Goal: Task Accomplishment & Management: Manage account settings

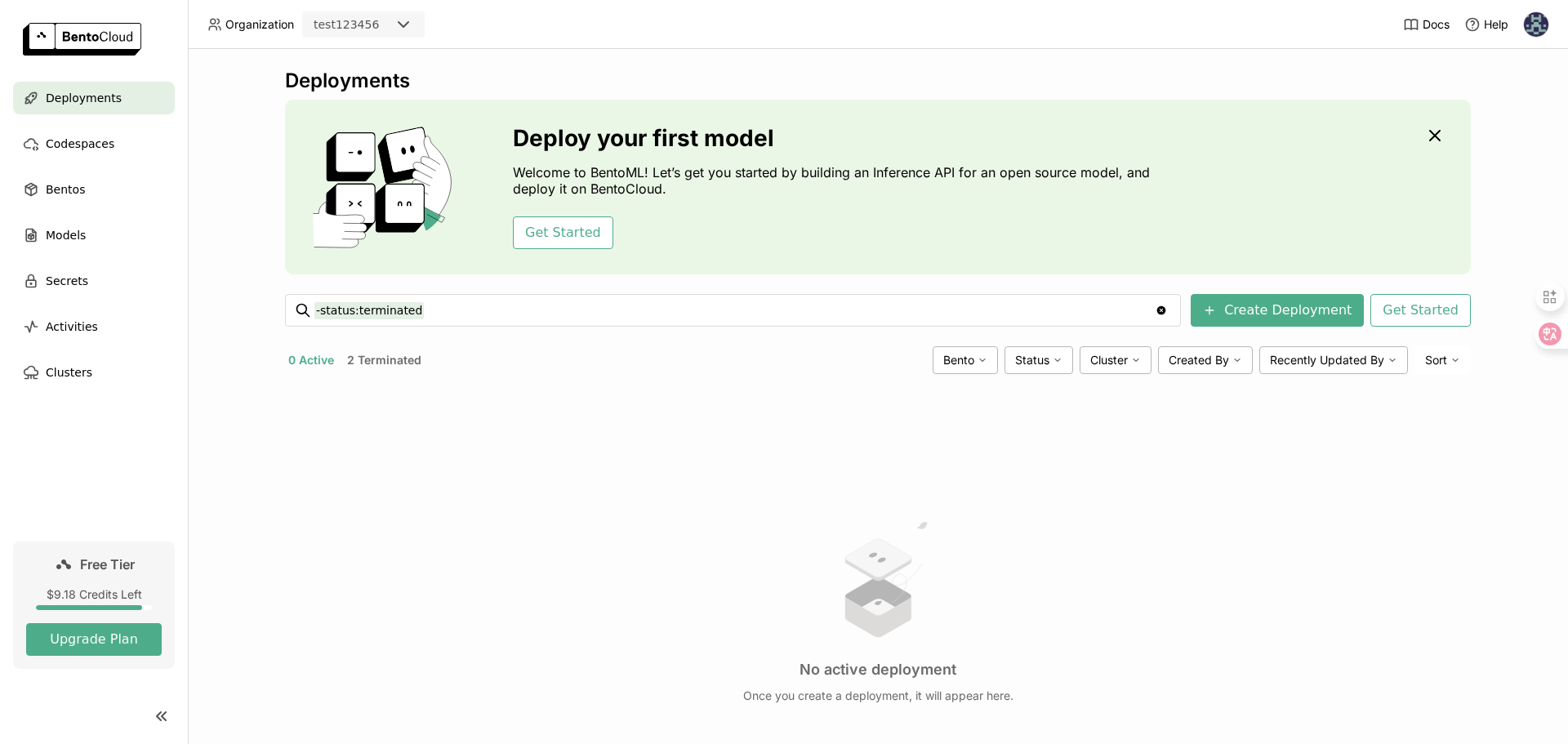
click at [403, 24] on icon at bounding box center [404, 25] width 20 height 20
click at [384, 53] on div "top-online" at bounding box center [363, 57] width 97 height 17
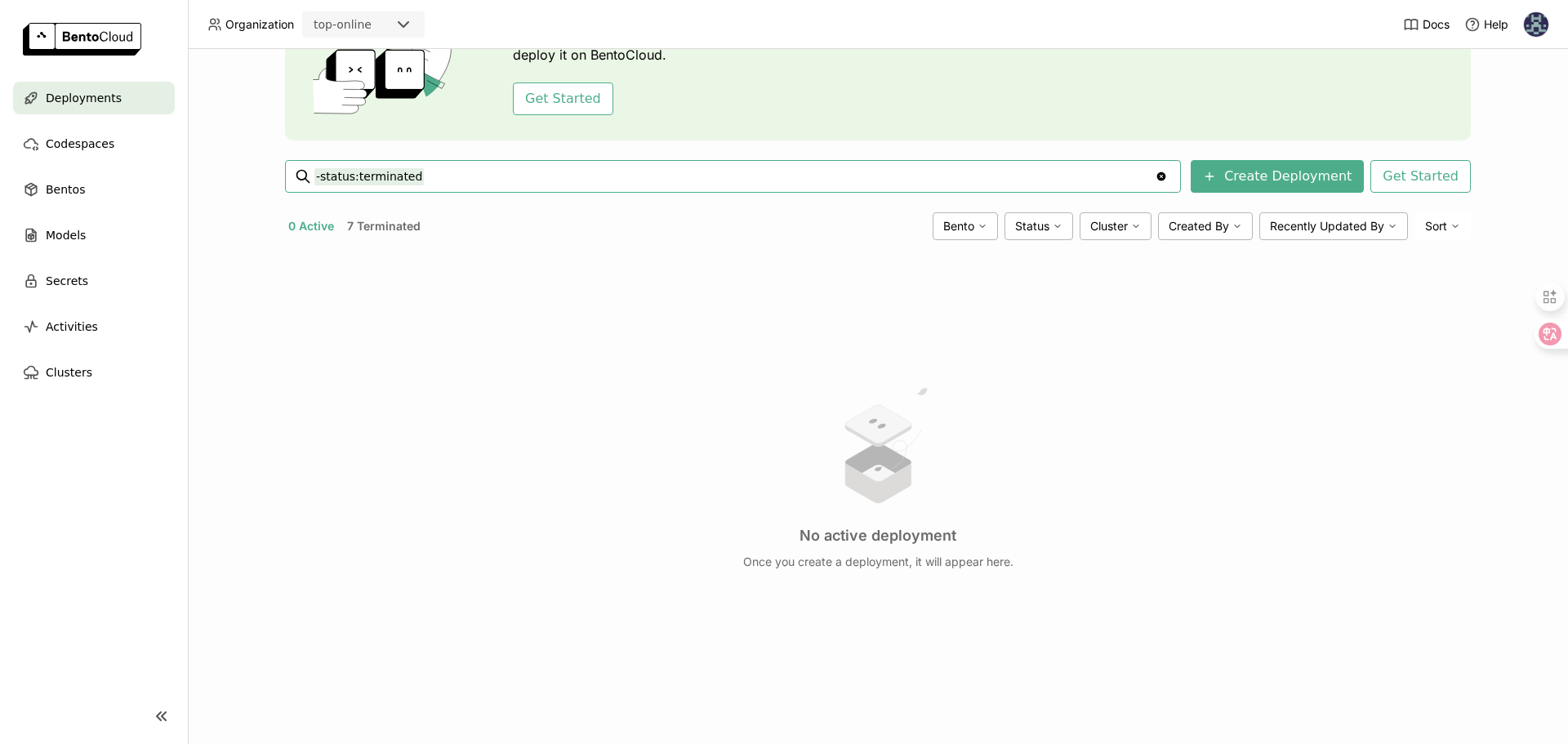
scroll to position [131, 0]
click at [1209, 180] on button "Create Deployment" at bounding box center [1277, 179] width 173 height 33
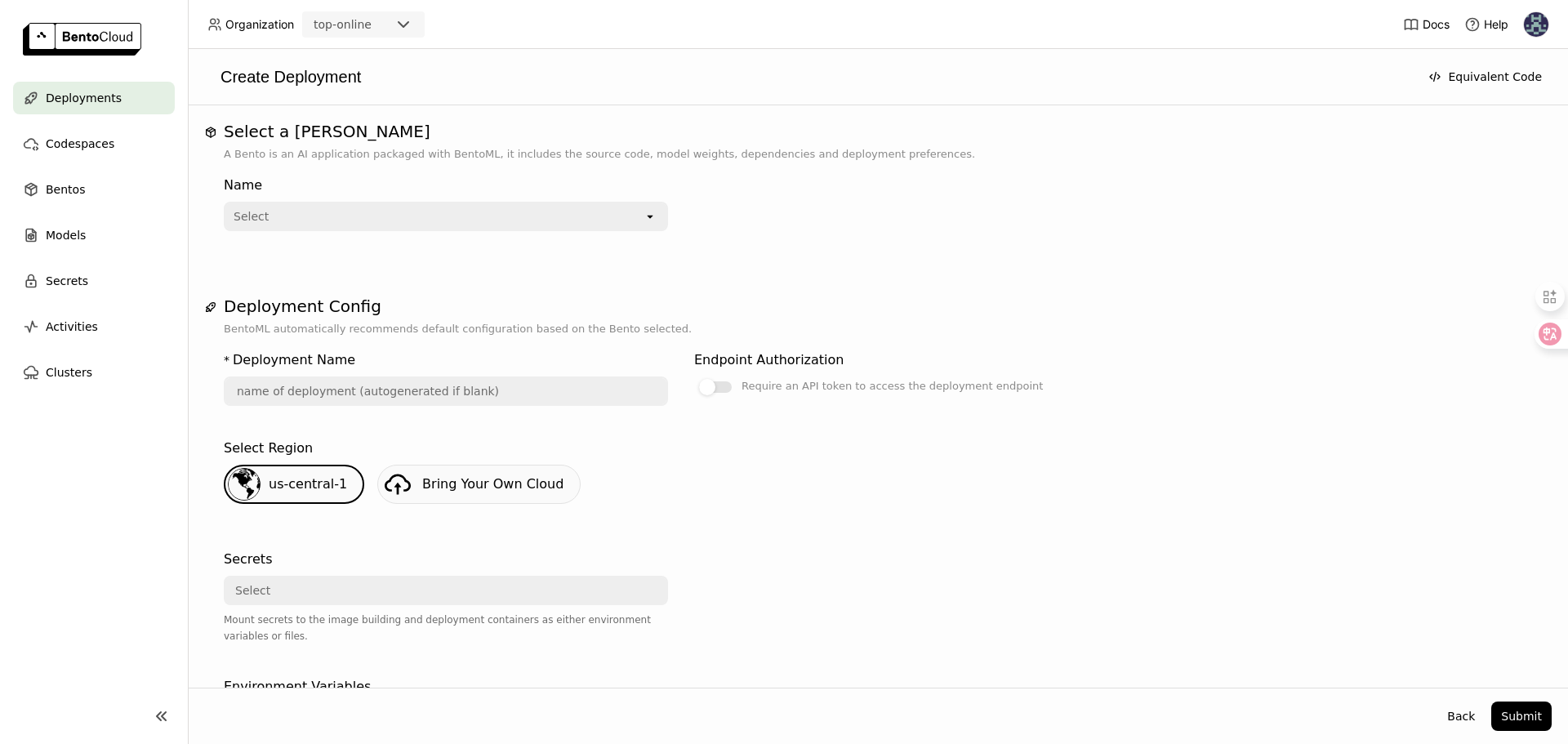
click at [533, 212] on div "Select" at bounding box center [434, 216] width 418 height 26
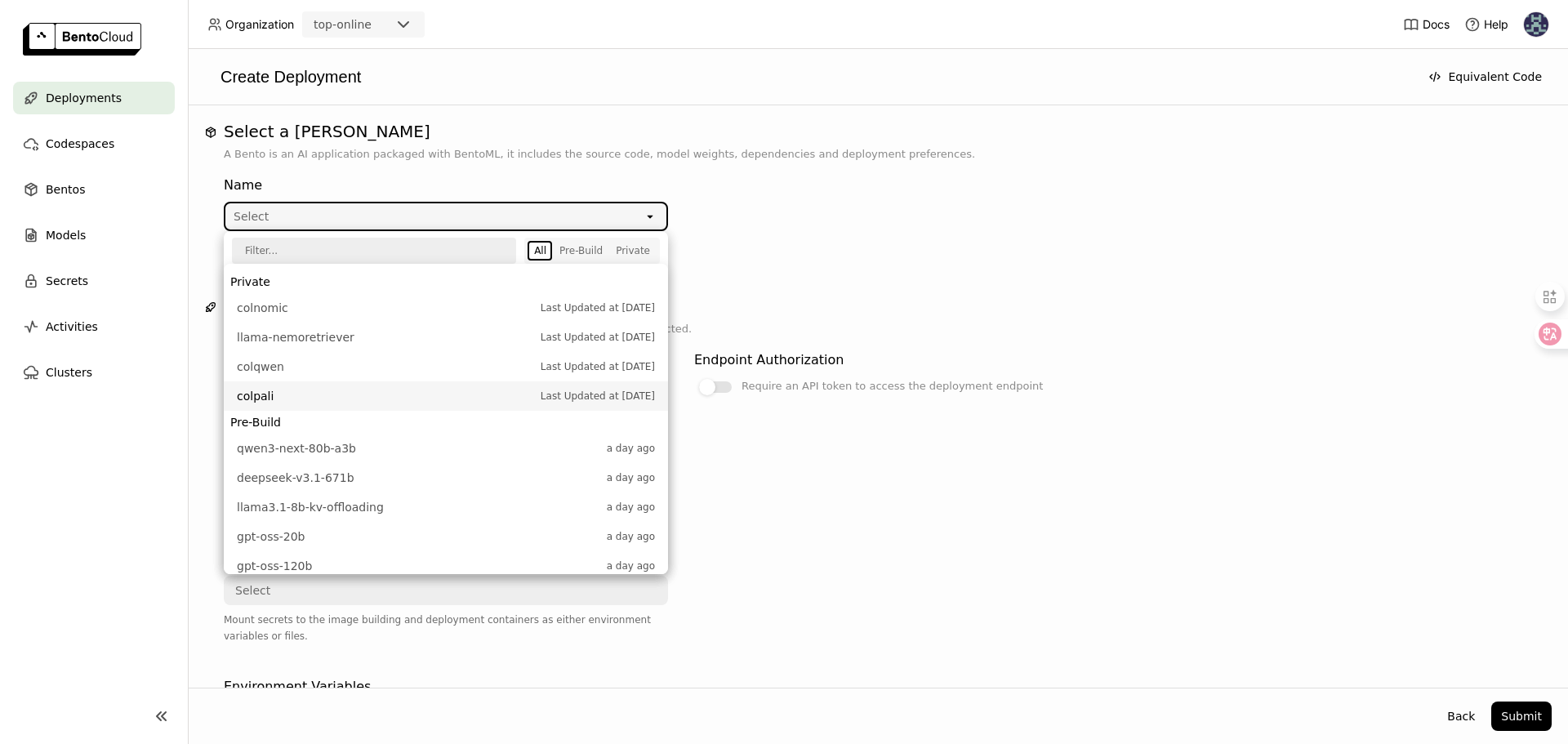
click at [295, 394] on span "colpali" at bounding box center [385, 396] width 296 height 17
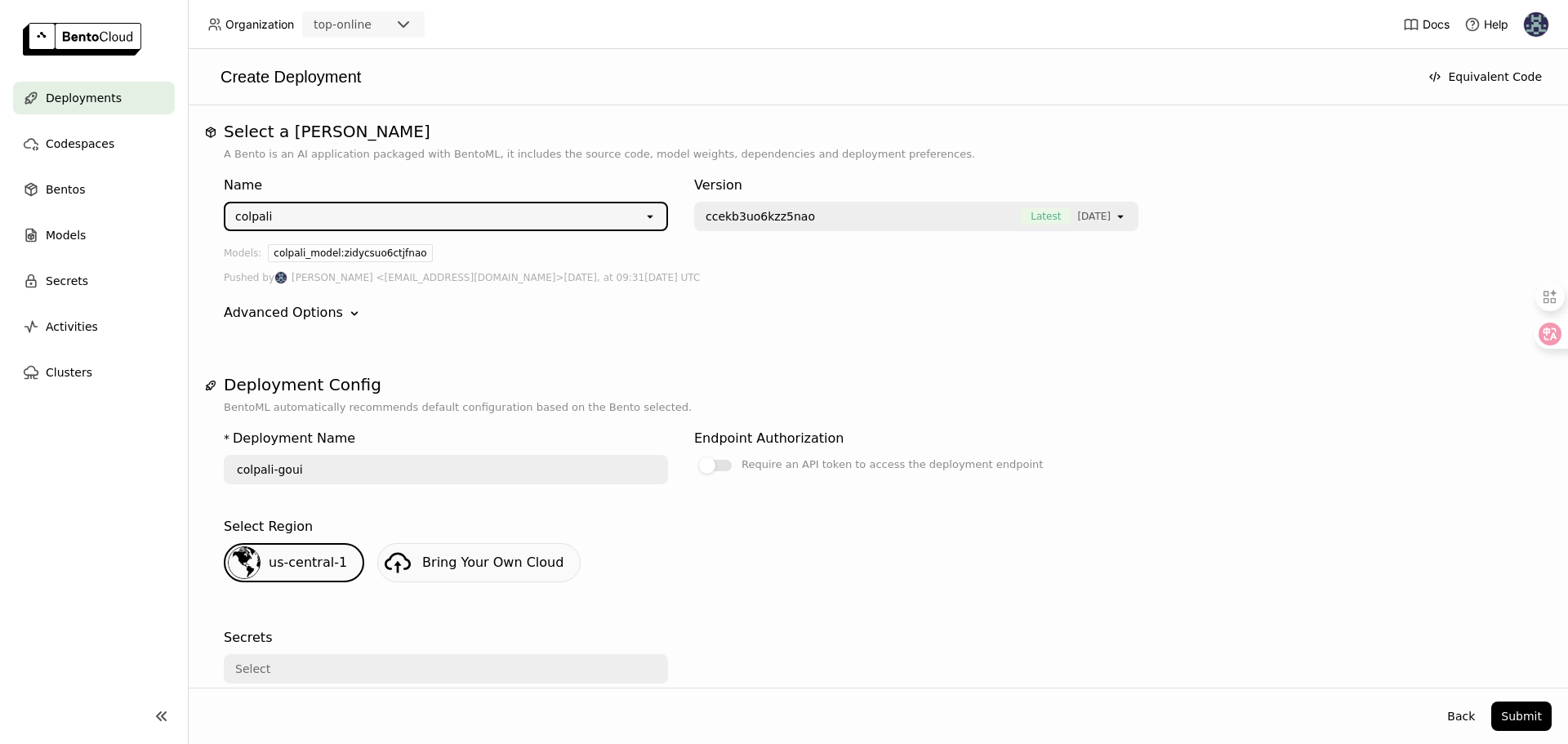
click at [731, 217] on span "ccekb3uo6kzz5nao" at bounding box center [760, 216] width 110 height 17
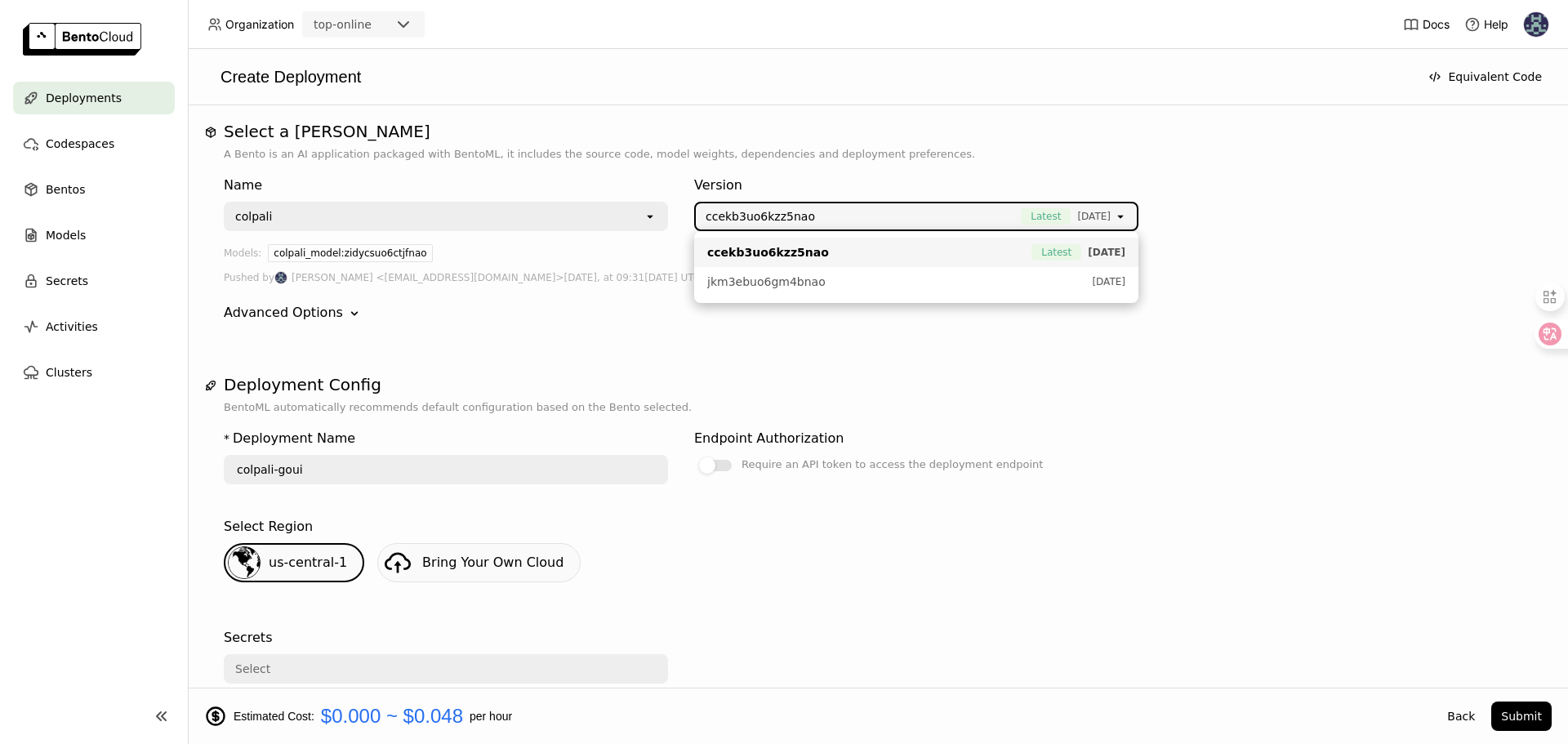
click at [726, 247] on span "ccekb3uo6kzz5nao" at bounding box center [768, 252] width 121 height 17
type input "colpali-xamn"
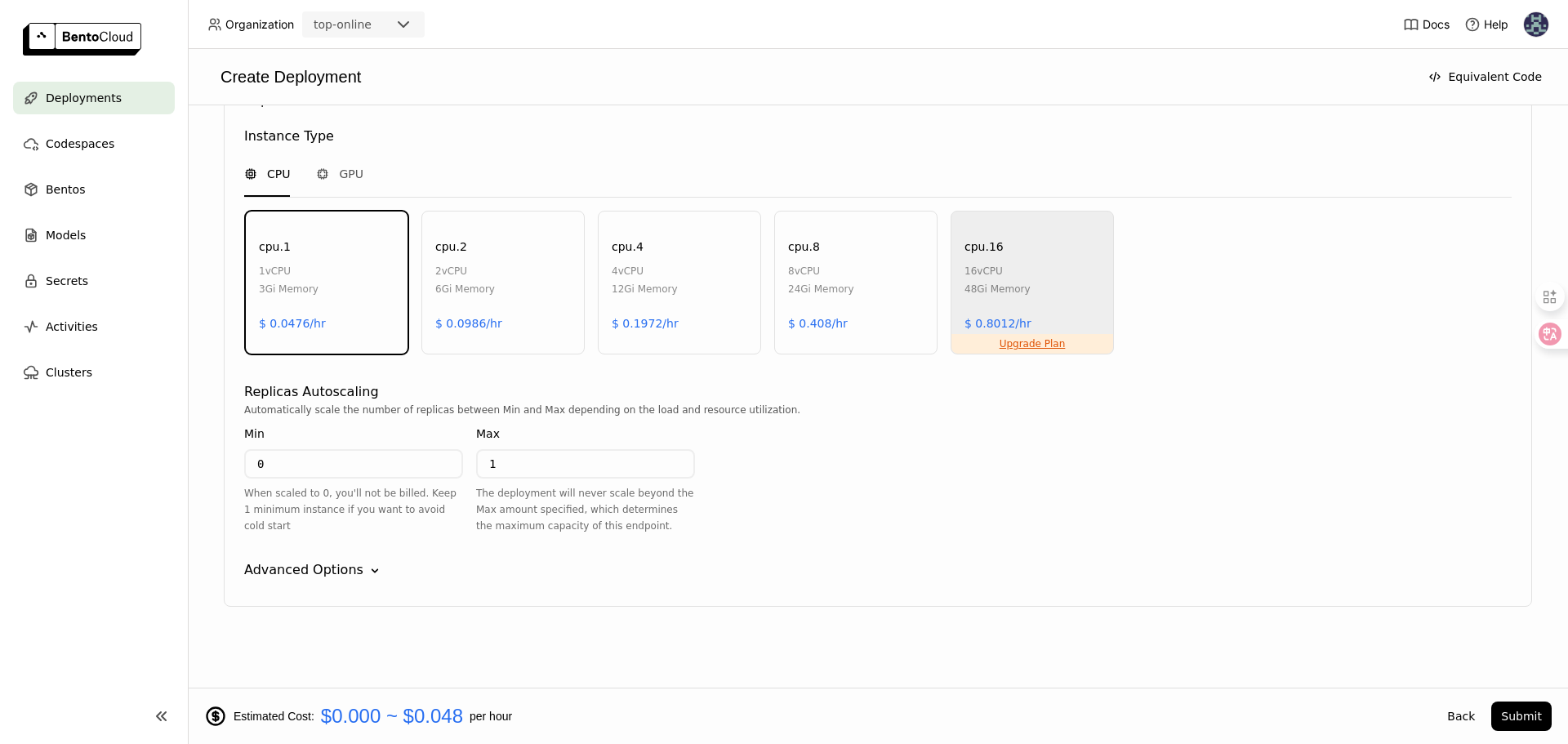
scroll to position [736, 0]
click at [360, 173] on span "GPU" at bounding box center [350, 175] width 25 height 17
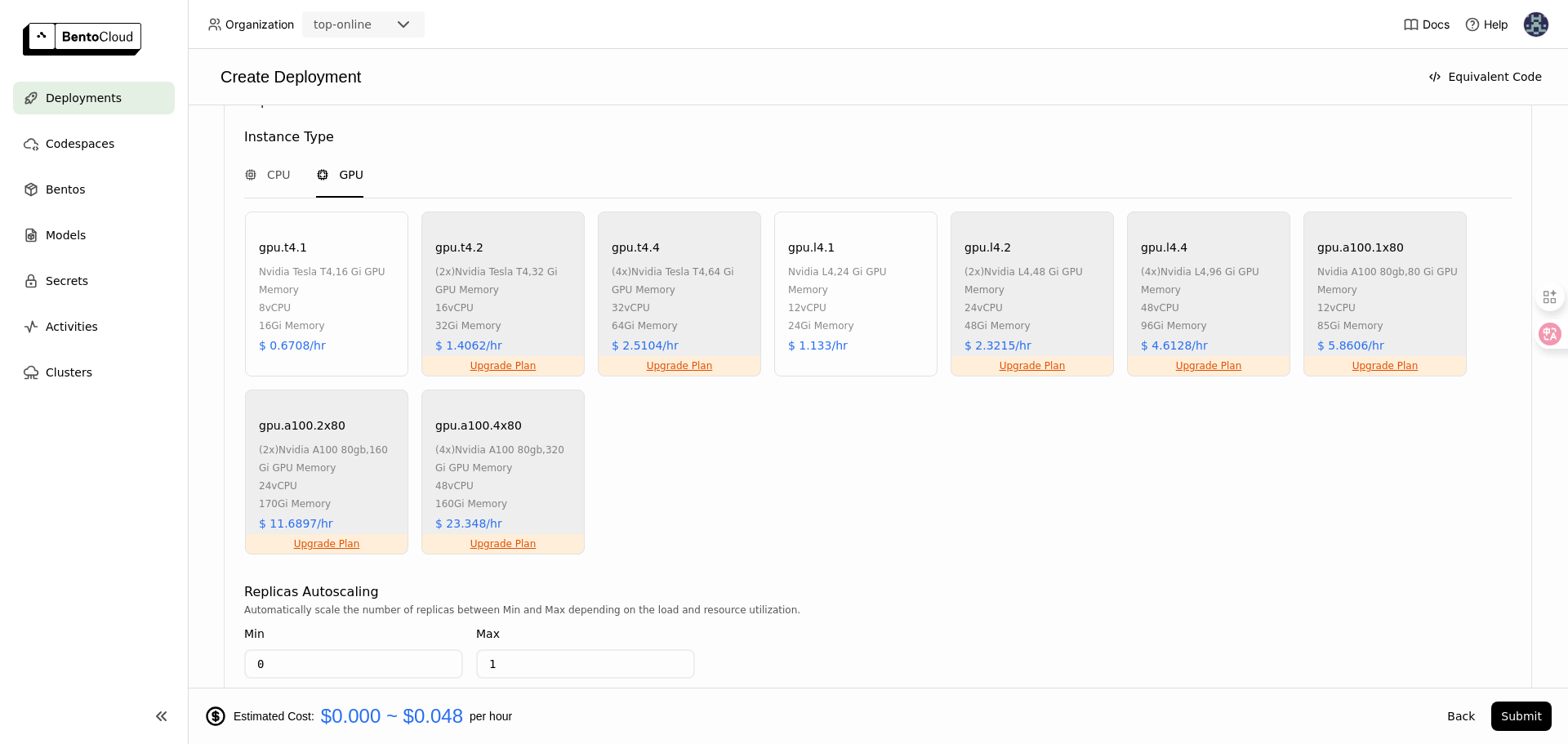
click at [815, 276] on span "nvidia l4" at bounding box center [811, 272] width 45 height 12
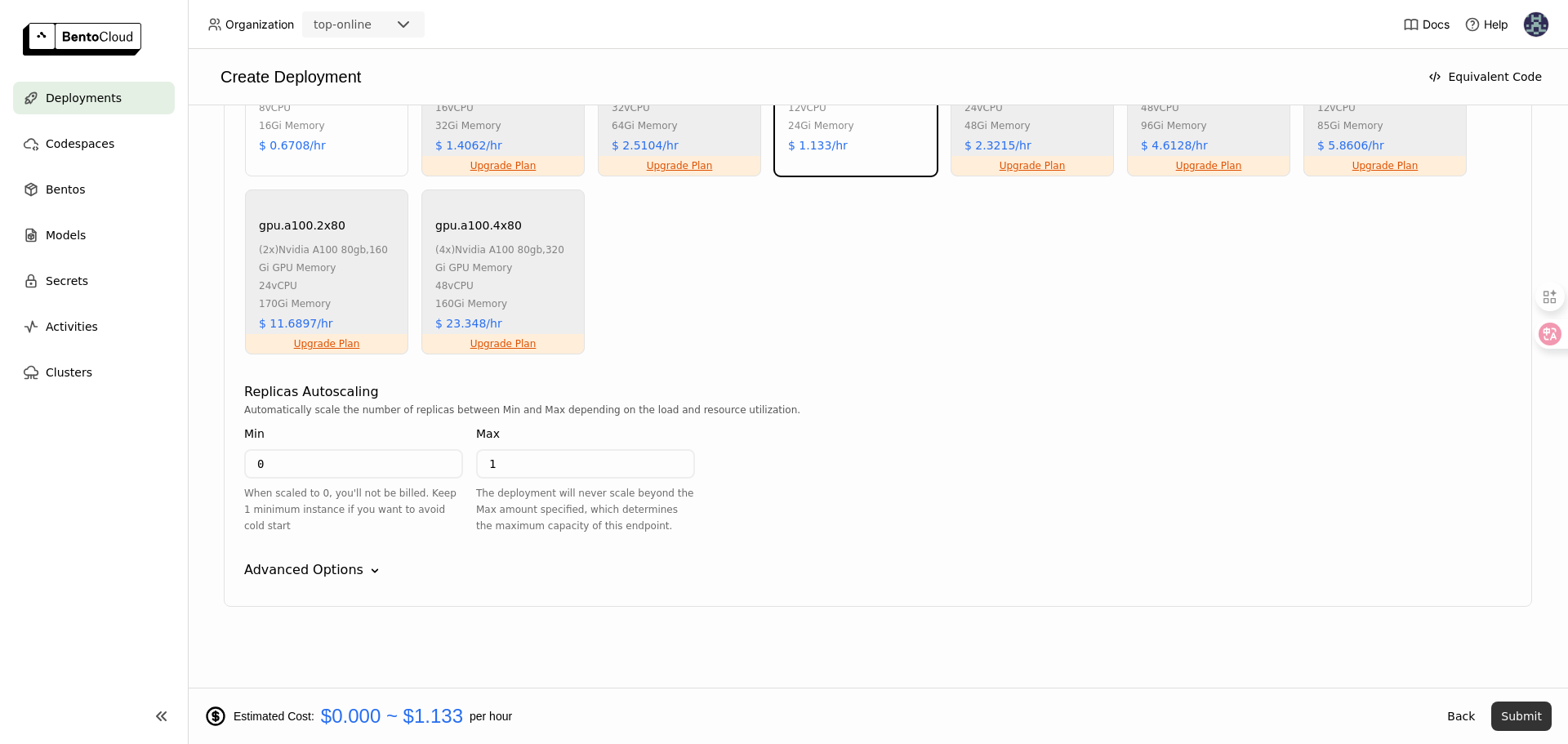
click at [1518, 715] on button "Submit" at bounding box center [1521, 716] width 60 height 30
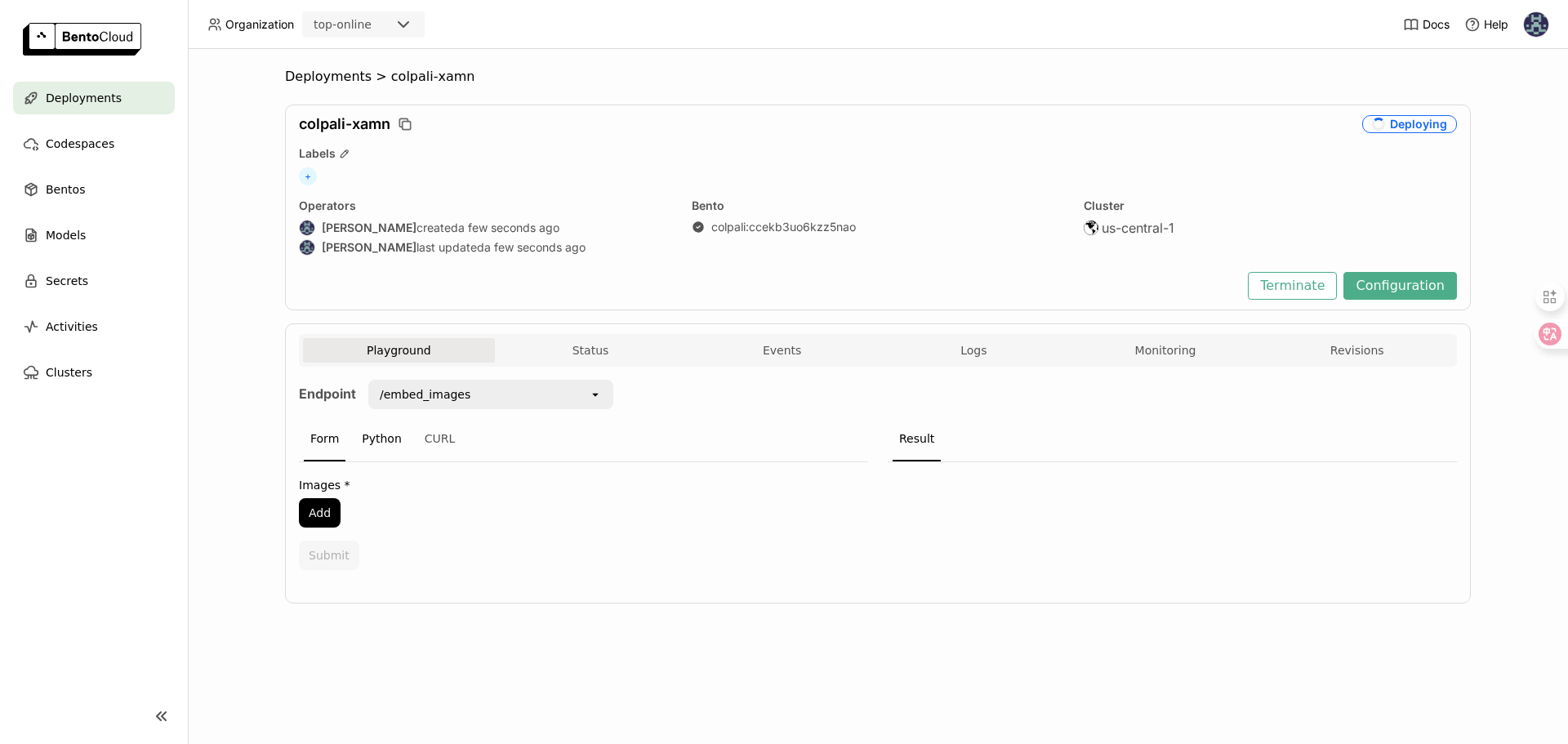
click at [385, 434] on div "Python" at bounding box center [382, 439] width 53 height 44
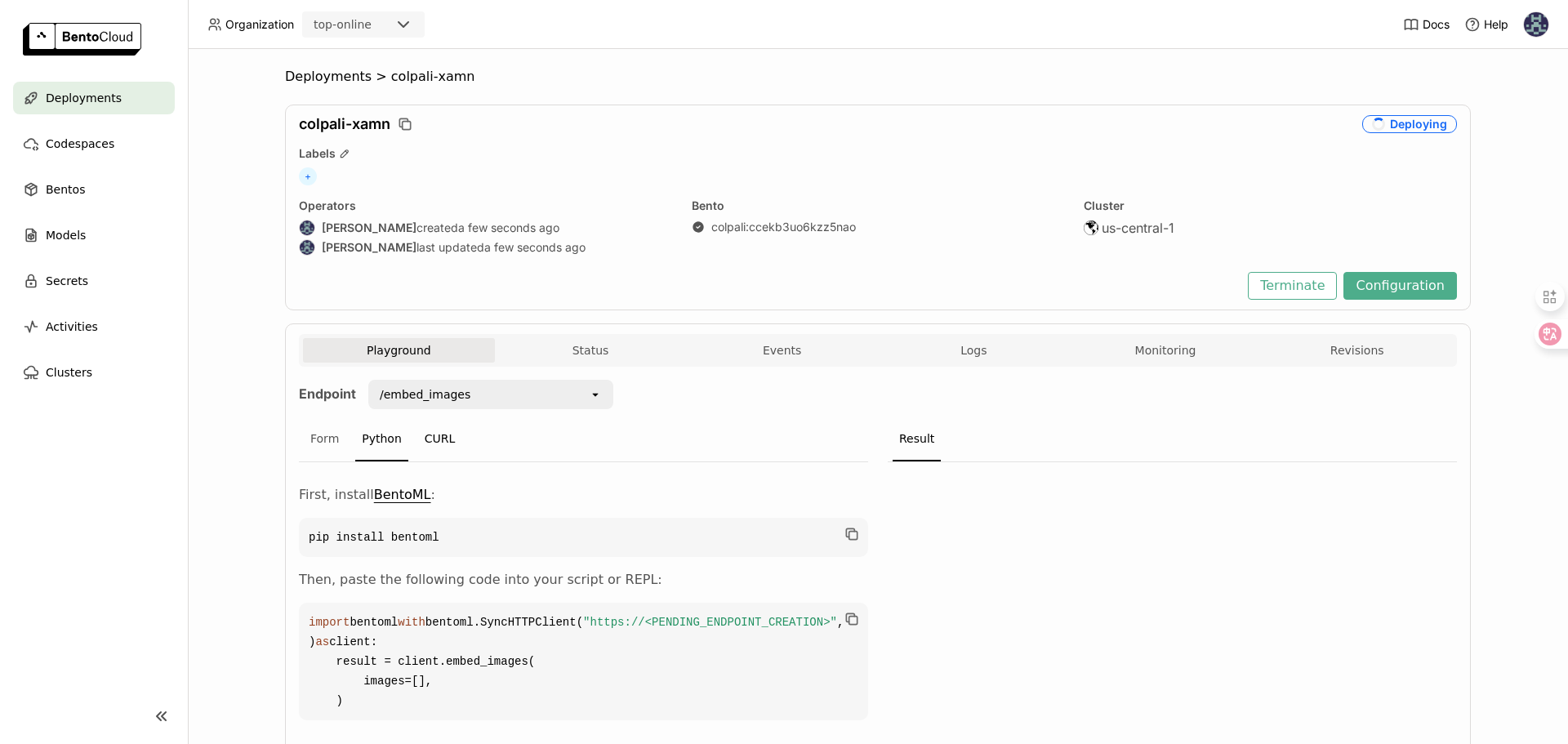
scroll to position [112, 0]
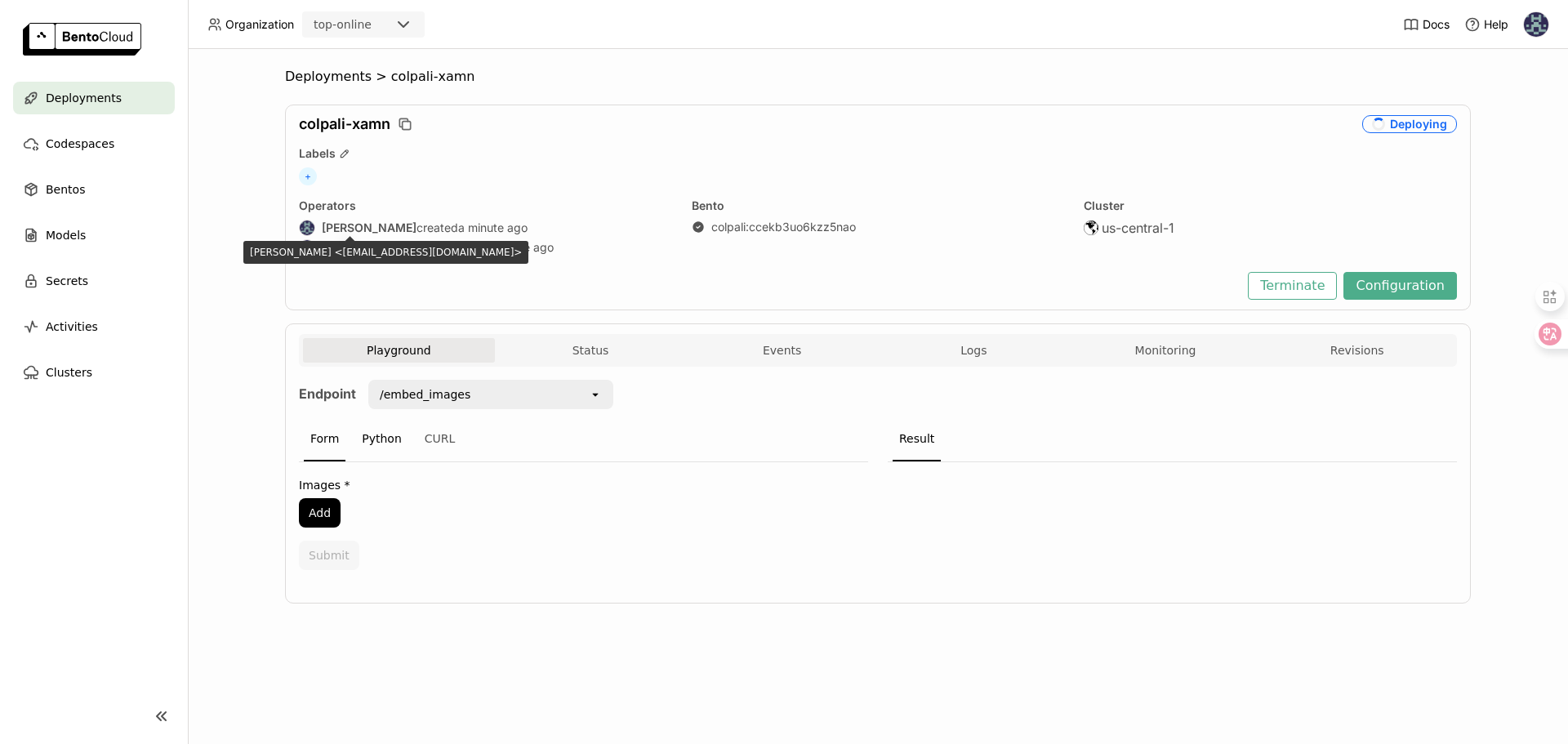
click at [372, 433] on div "Python" at bounding box center [382, 439] width 53 height 44
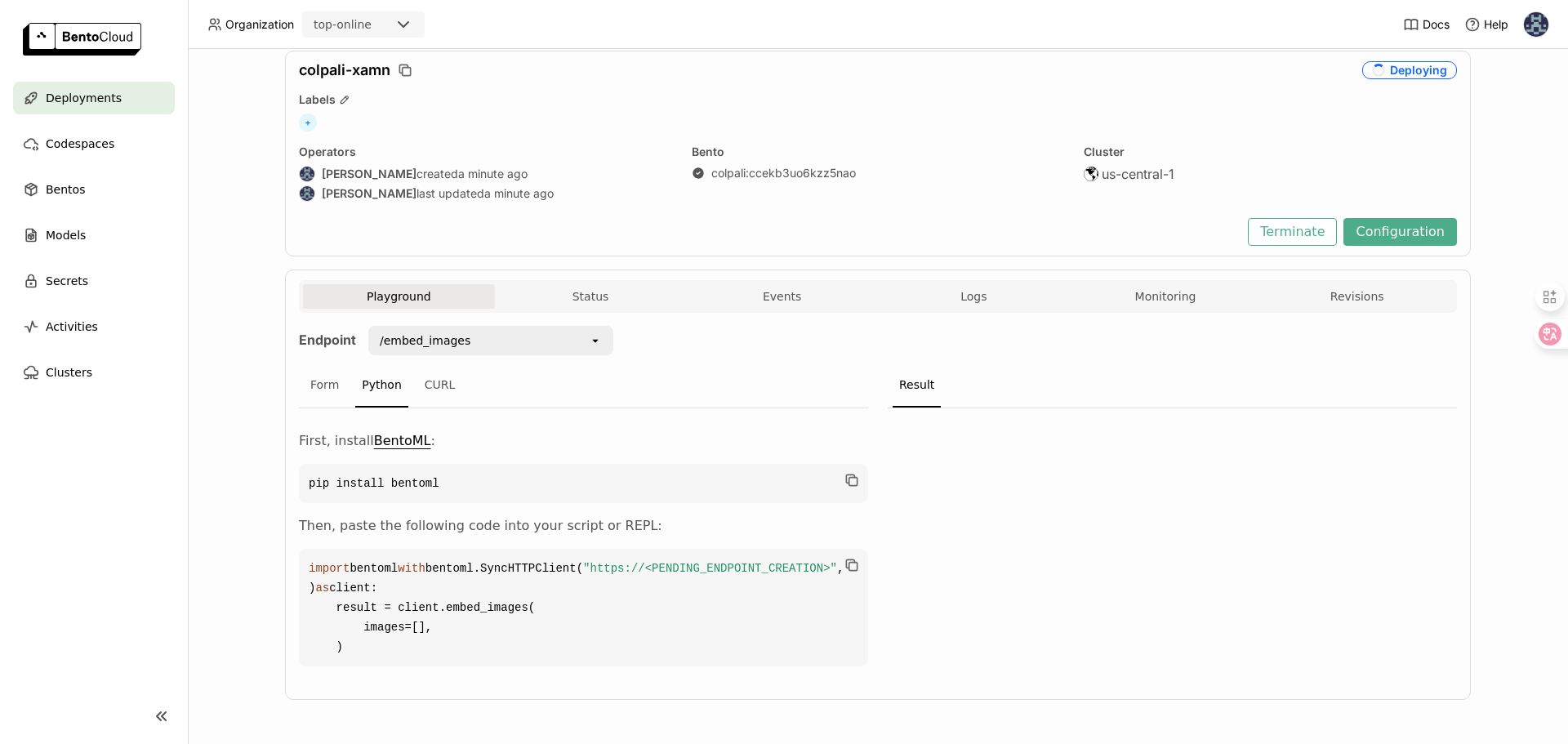
scroll to position [110, 0]
click at [554, 284] on button "Status" at bounding box center [591, 296] width 191 height 25
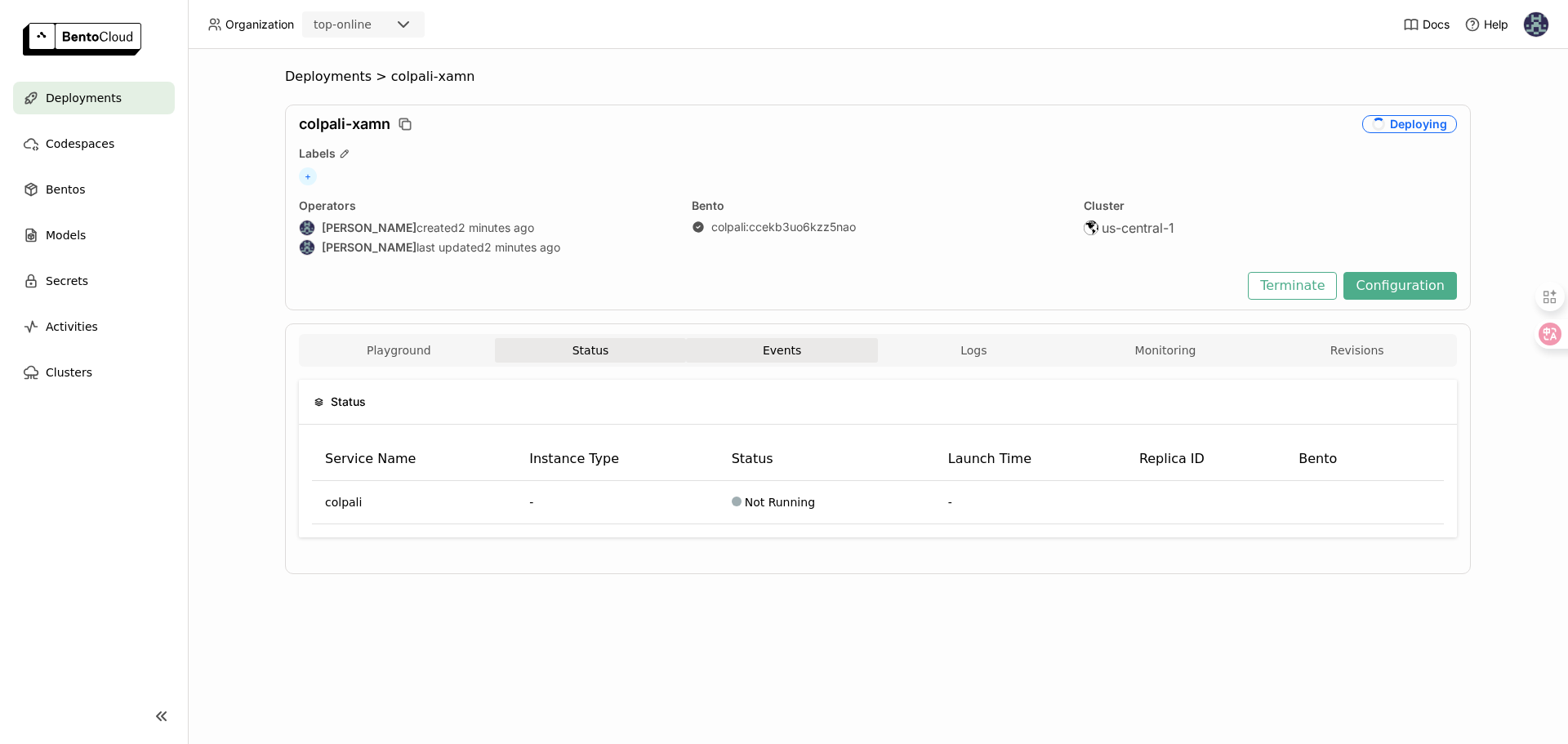
click at [756, 352] on button "Events" at bounding box center [782, 350] width 191 height 25
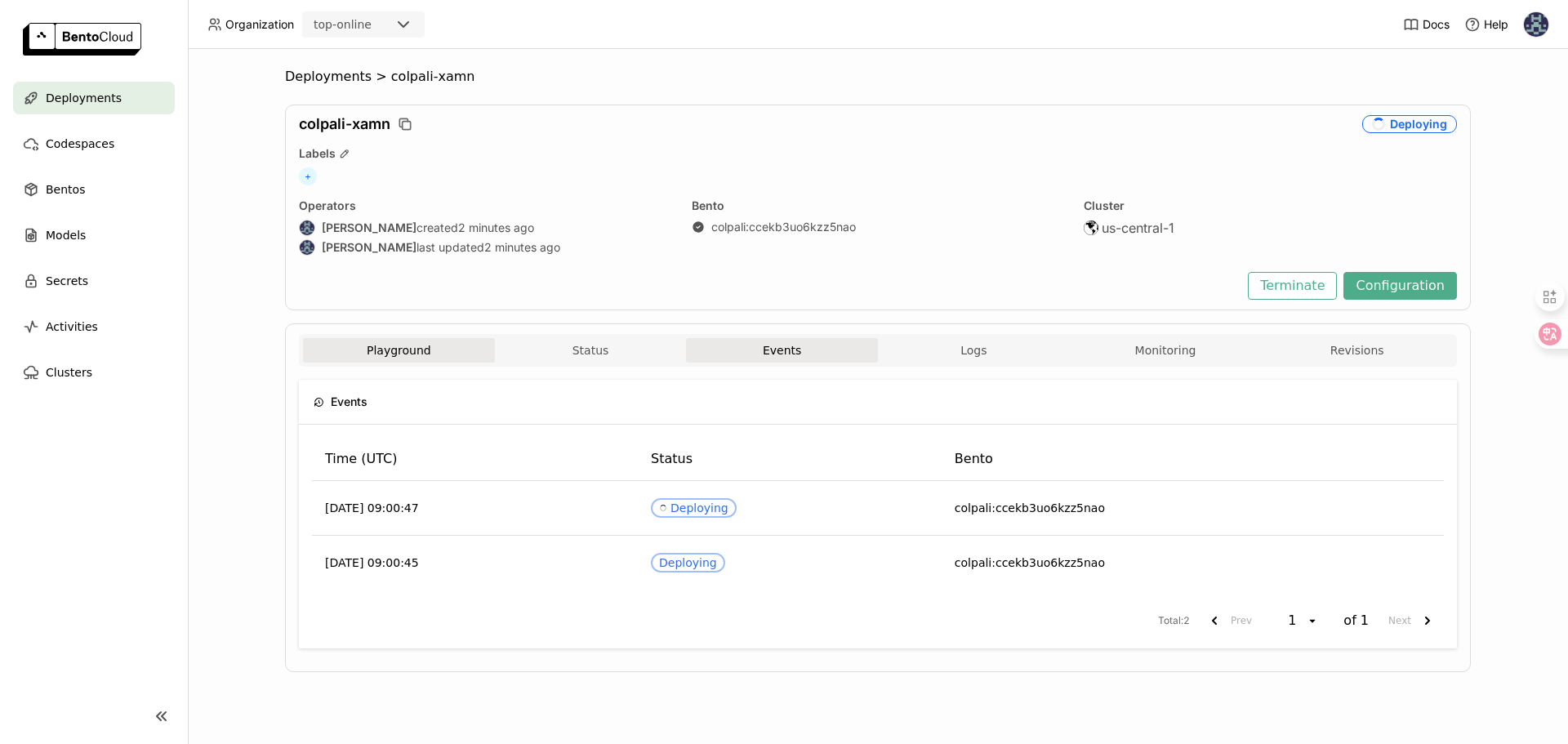
click at [404, 353] on button "Playground" at bounding box center [399, 350] width 191 height 25
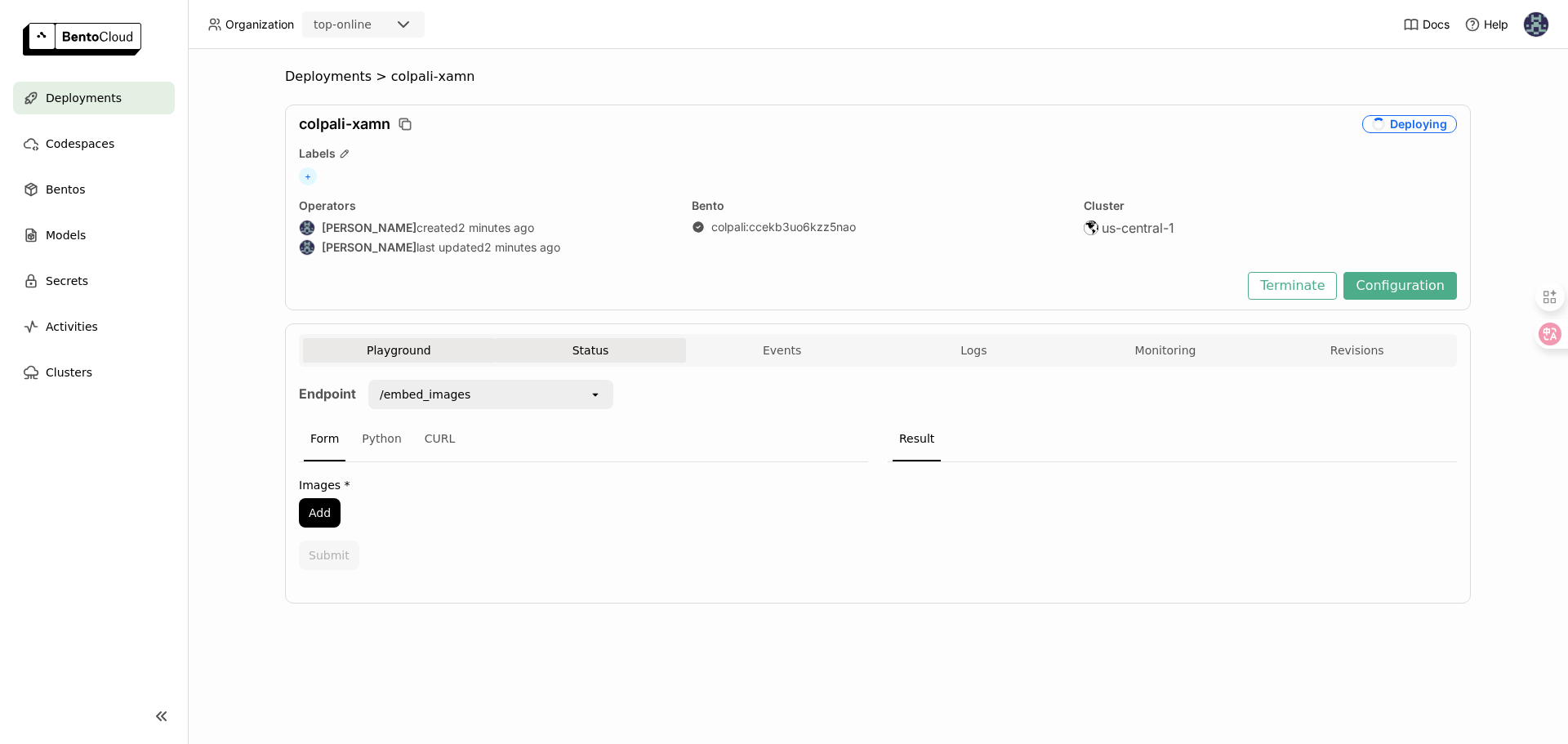
click at [573, 360] on button "Status" at bounding box center [591, 350] width 191 height 25
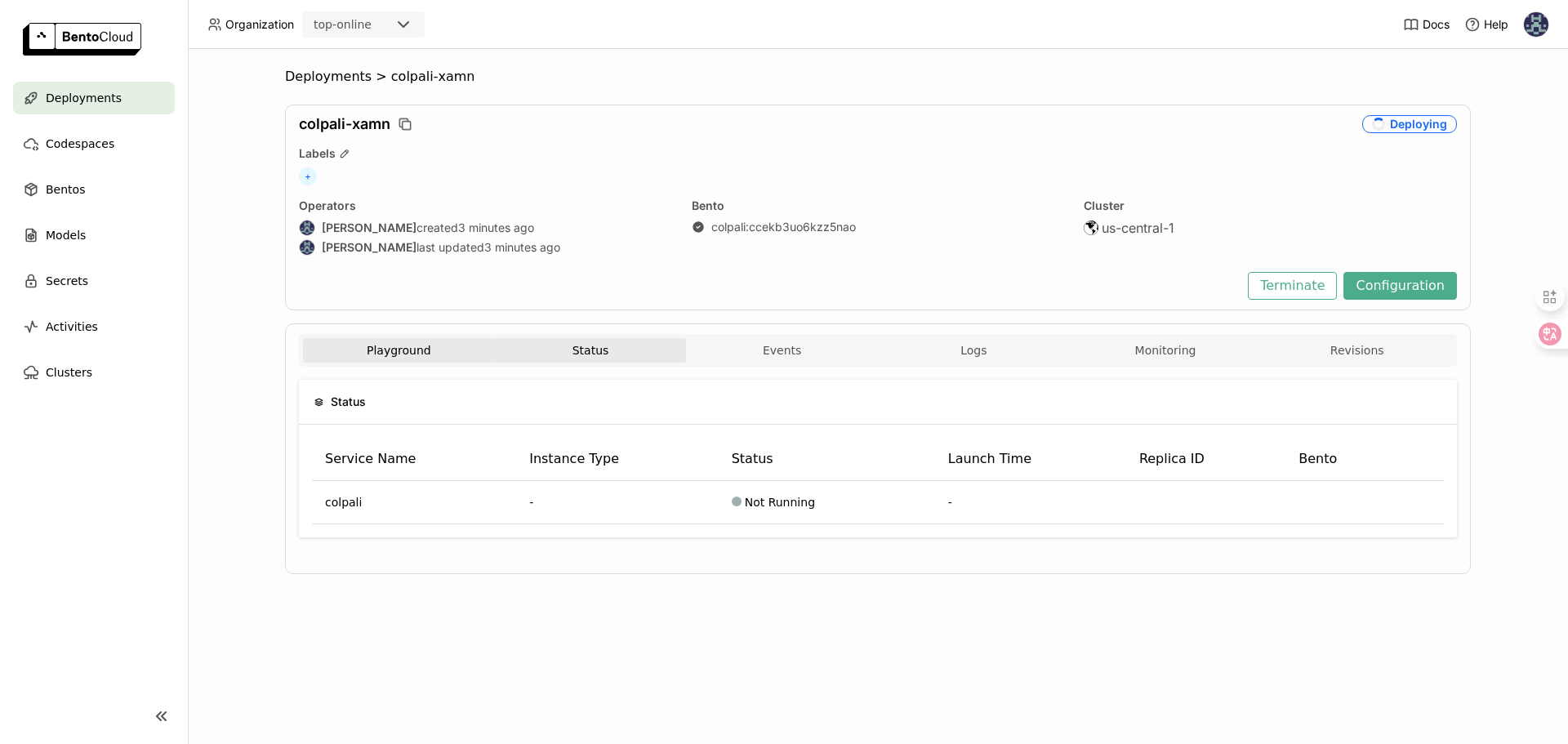
click at [439, 352] on button "Playground" at bounding box center [399, 350] width 191 height 25
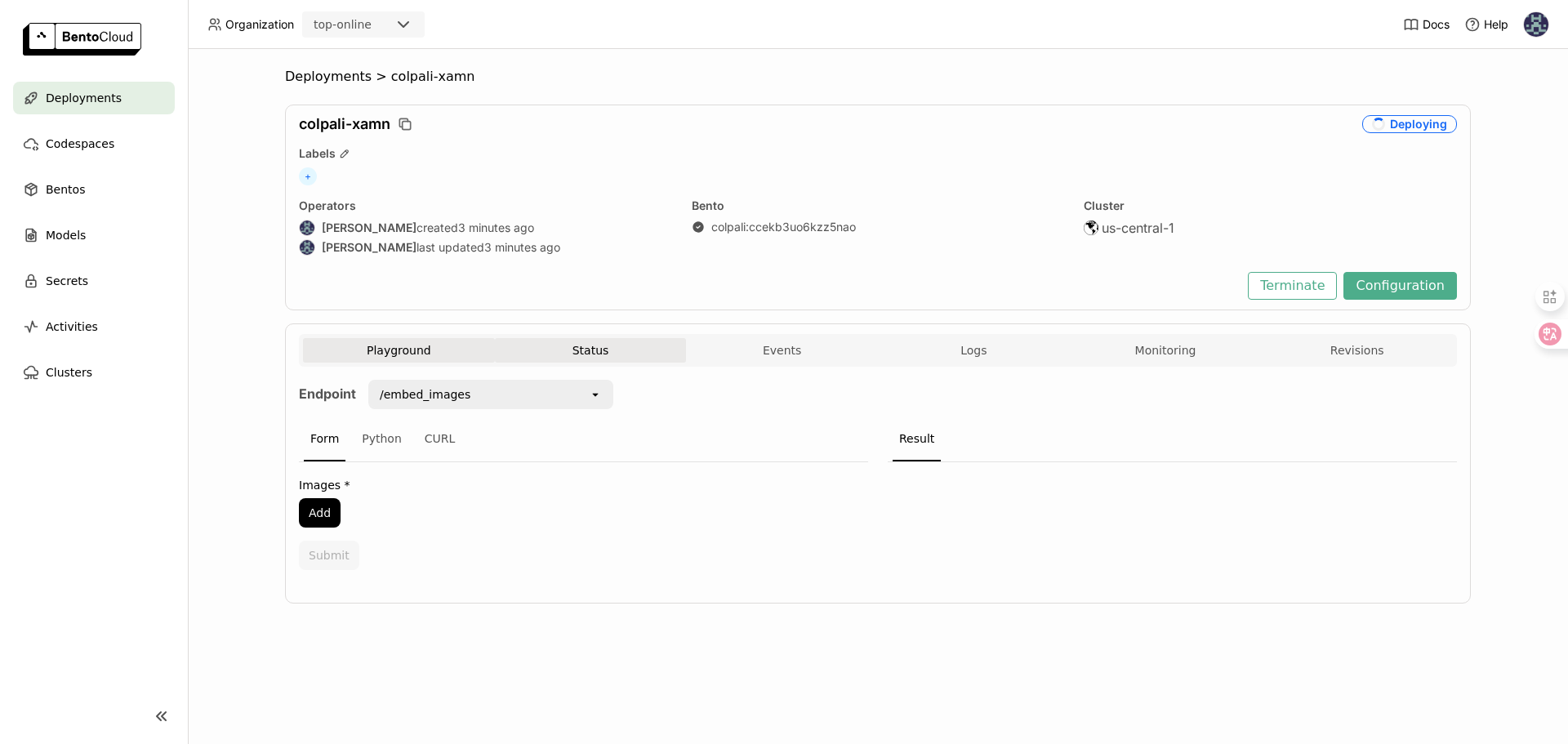
click at [567, 348] on button "Status" at bounding box center [591, 350] width 191 height 25
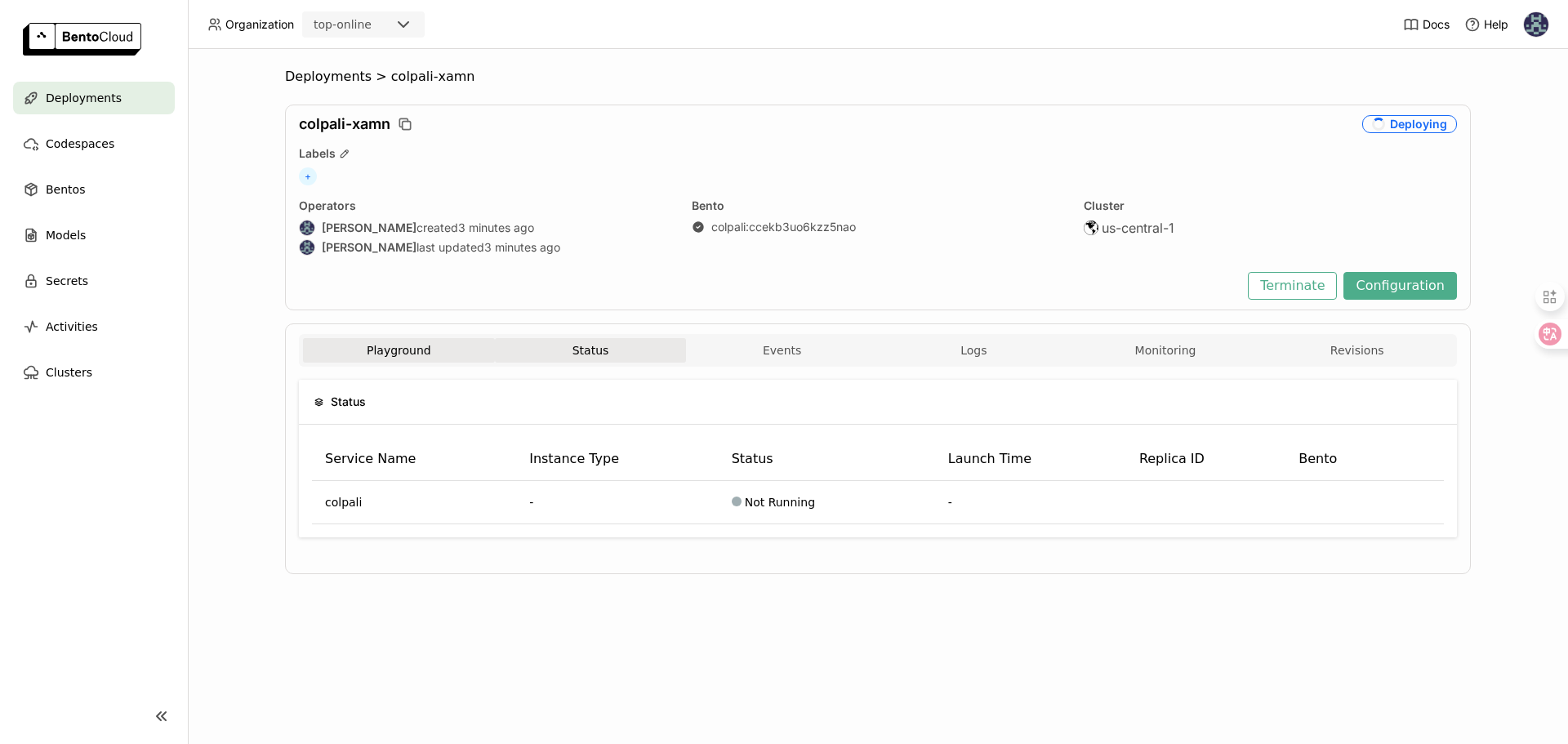
click at [433, 353] on button "Playground" at bounding box center [399, 350] width 191 height 25
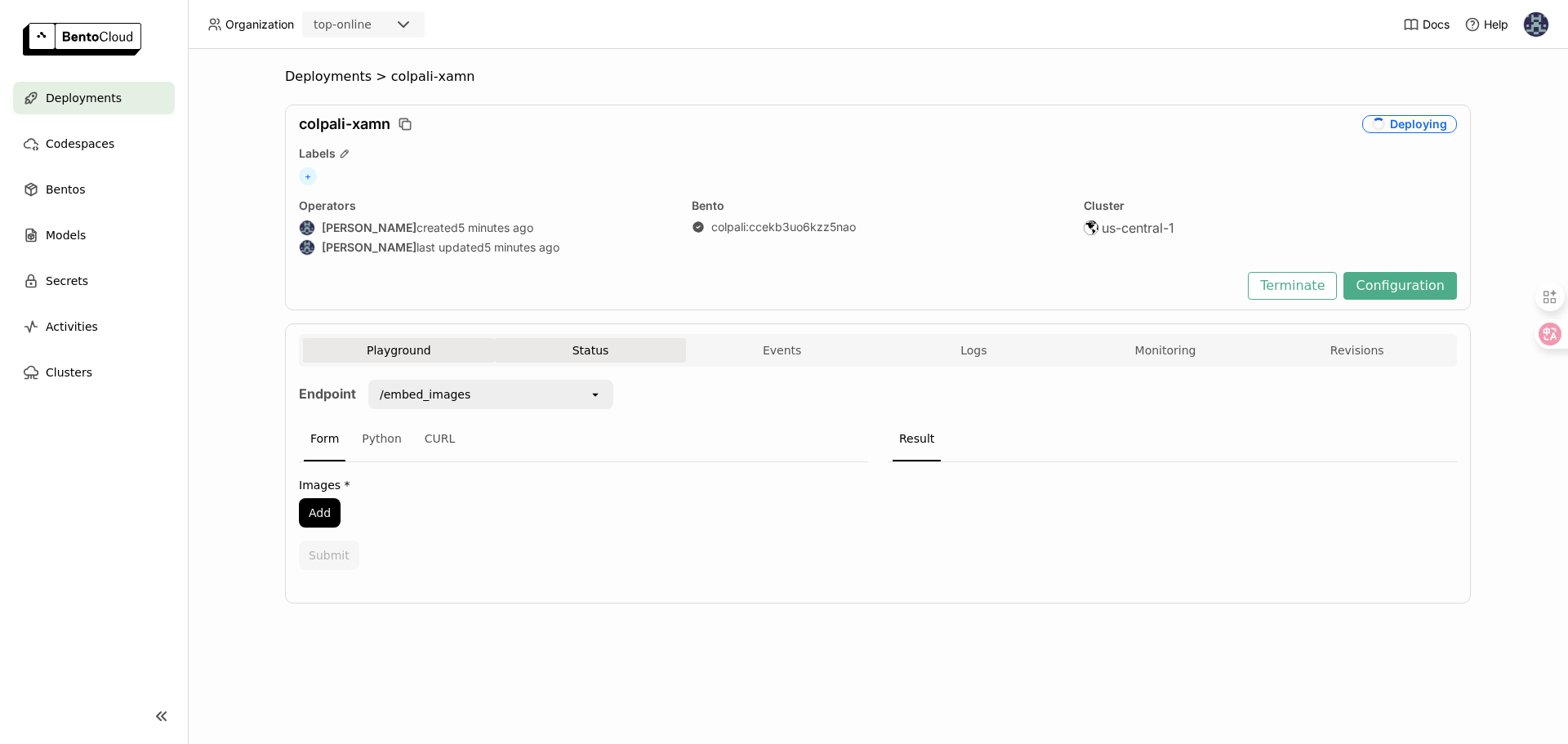
click at [570, 348] on button "Status" at bounding box center [591, 350] width 191 height 25
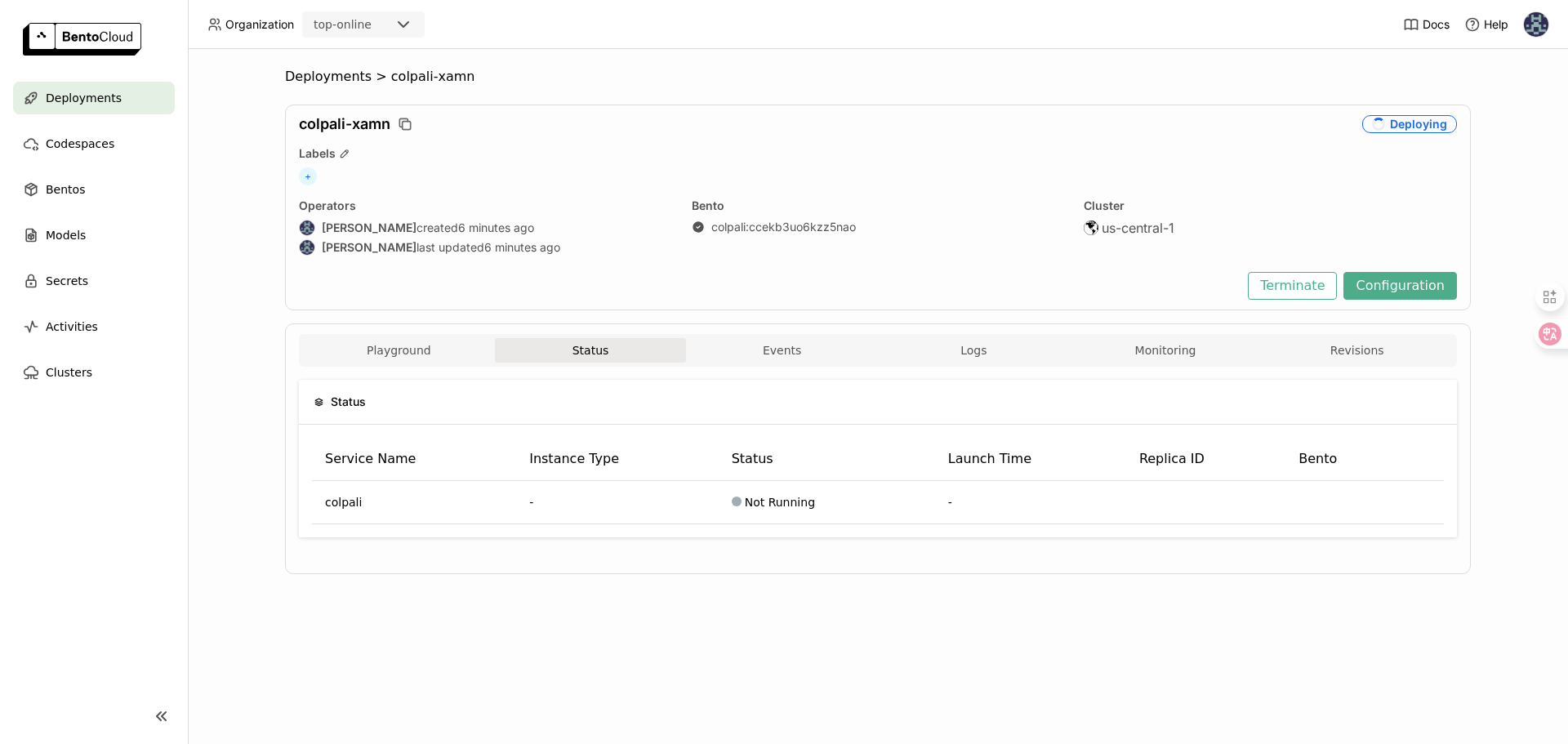
click at [723, 335] on div "Playground Status Events Logs Monitoring Revisions" at bounding box center [877, 349] width 1157 height 33
click at [770, 339] on button "Events" at bounding box center [782, 350] width 191 height 25
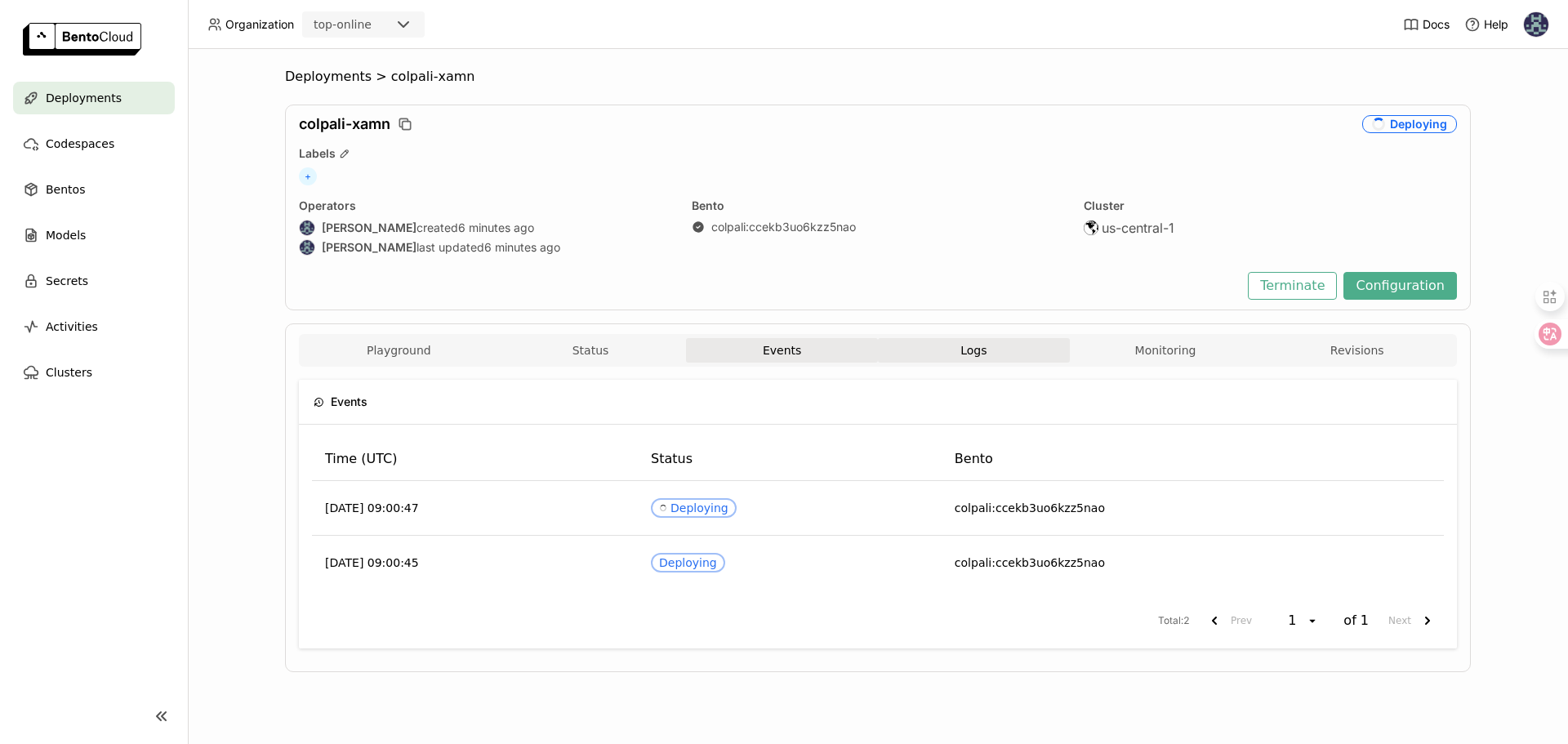
click at [939, 346] on button "Logs" at bounding box center [974, 350] width 191 height 25
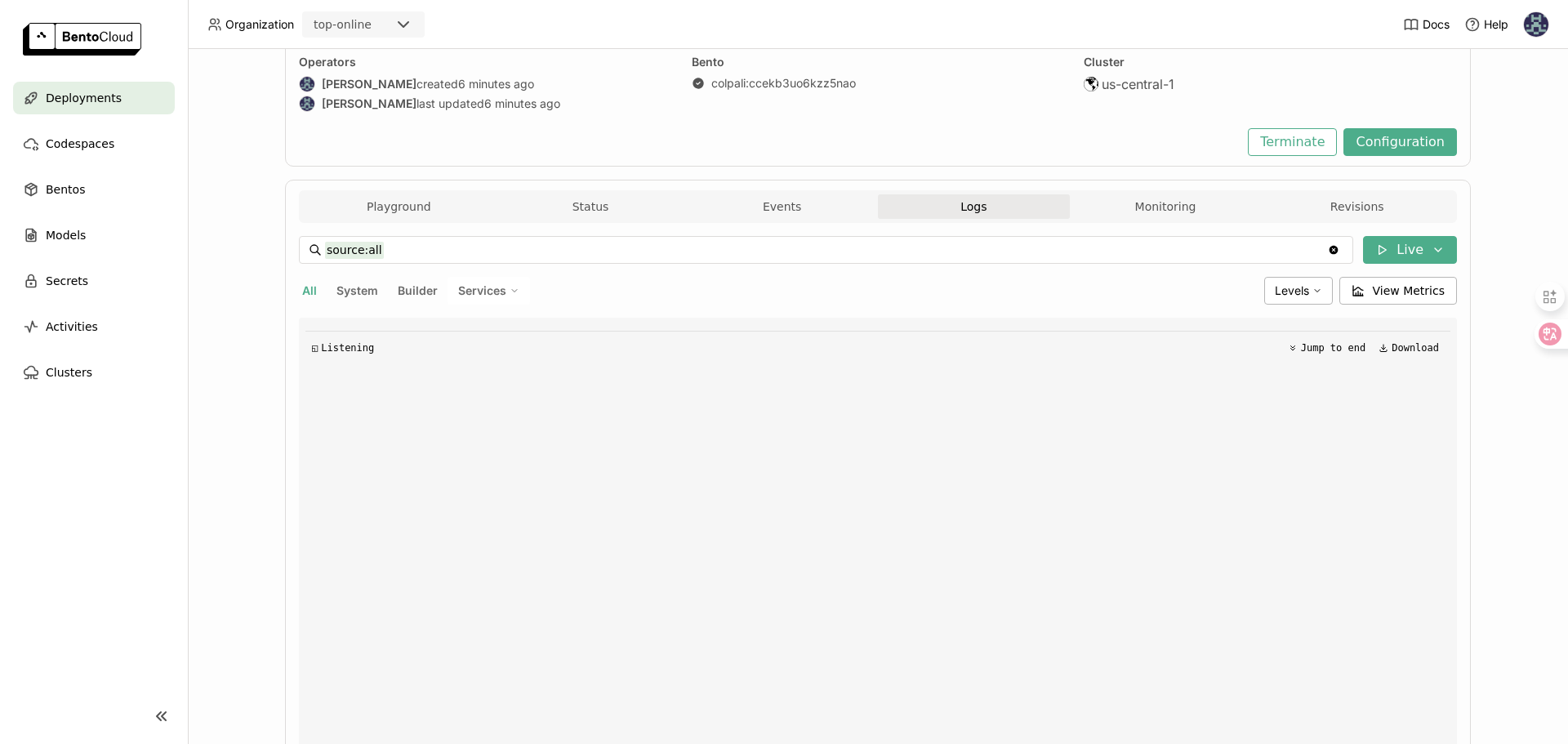
scroll to position [118, 0]
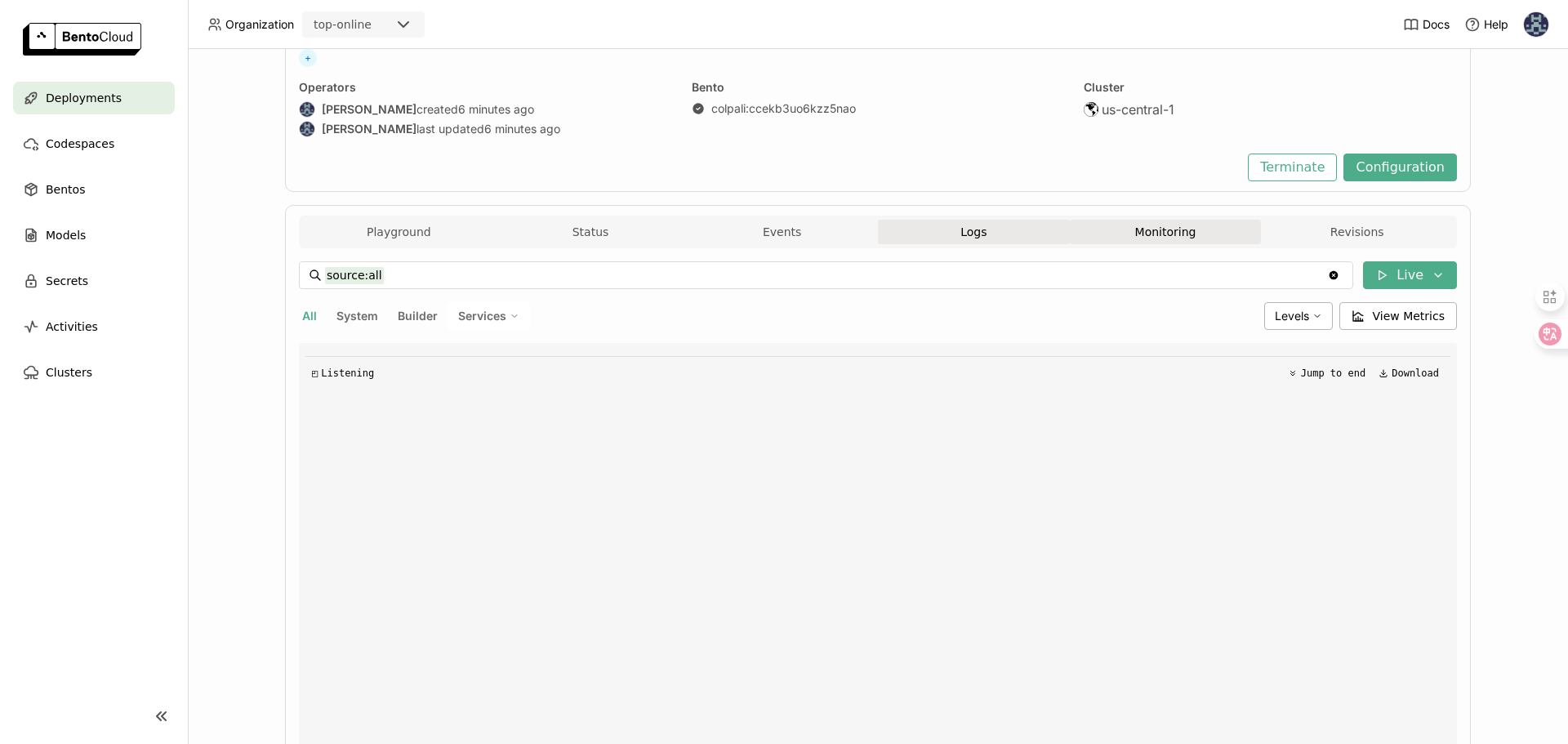
click at [1150, 231] on button "Monitoring" at bounding box center [1165, 232] width 191 height 25
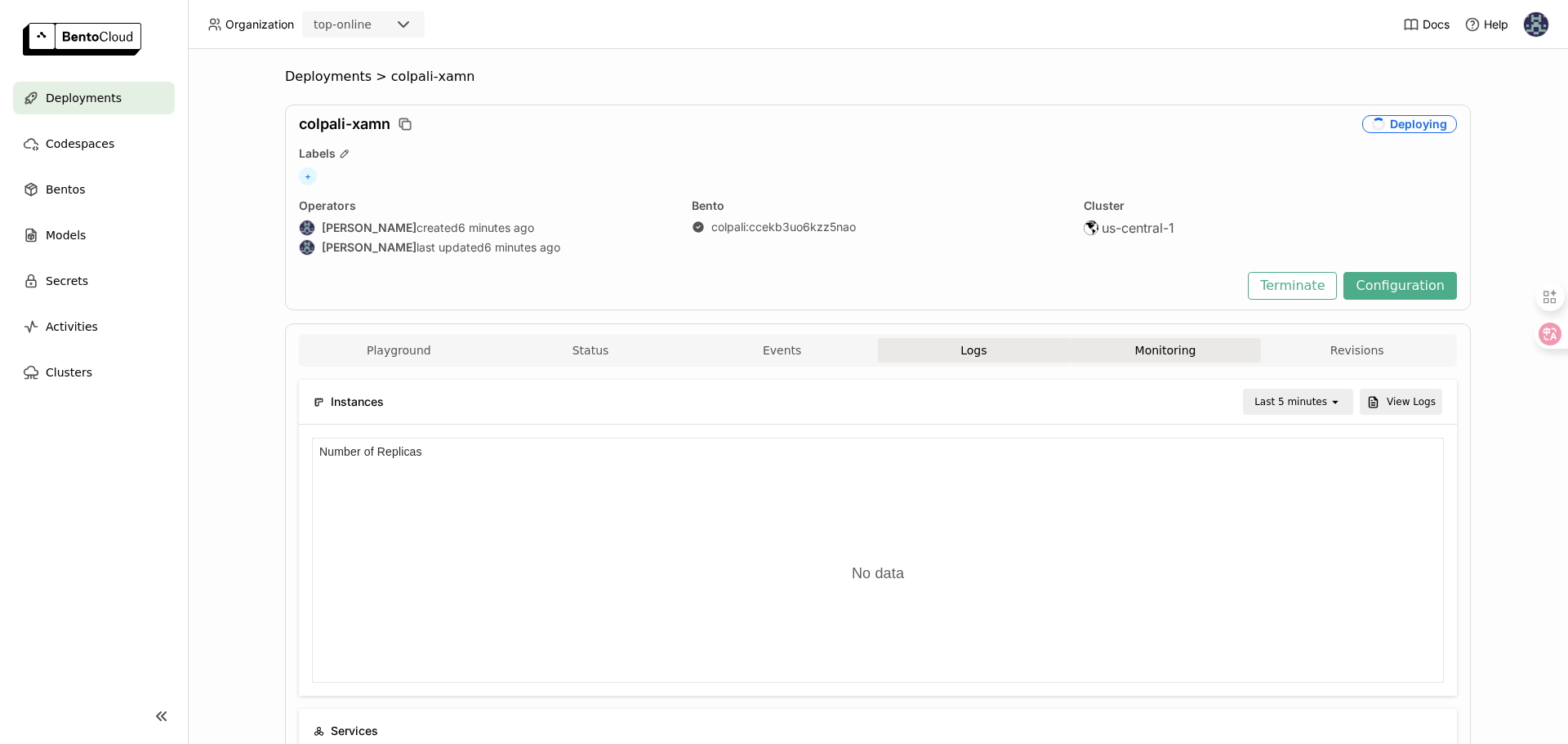
click at [999, 343] on button "Logs" at bounding box center [974, 350] width 191 height 25
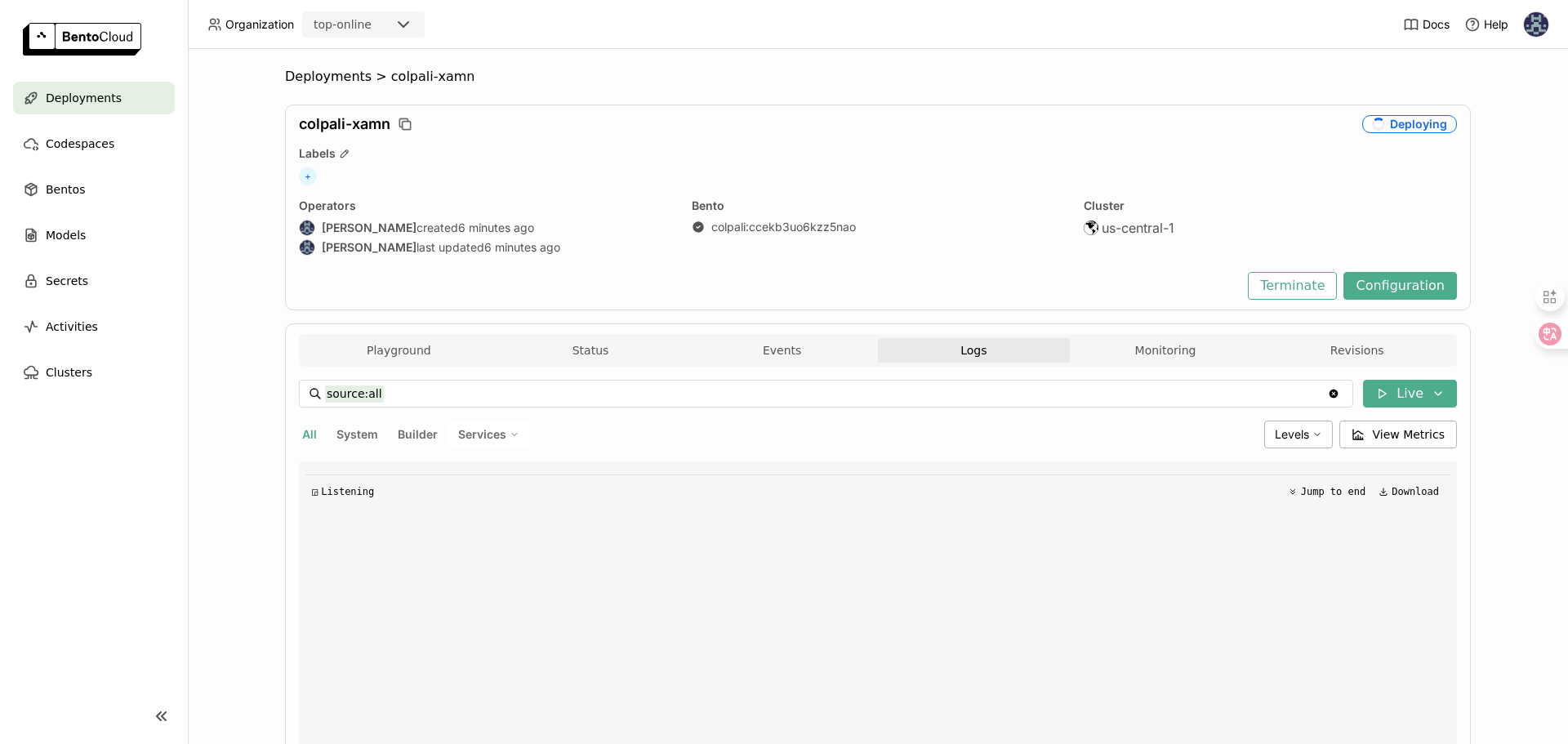
scroll to position [2, 0]
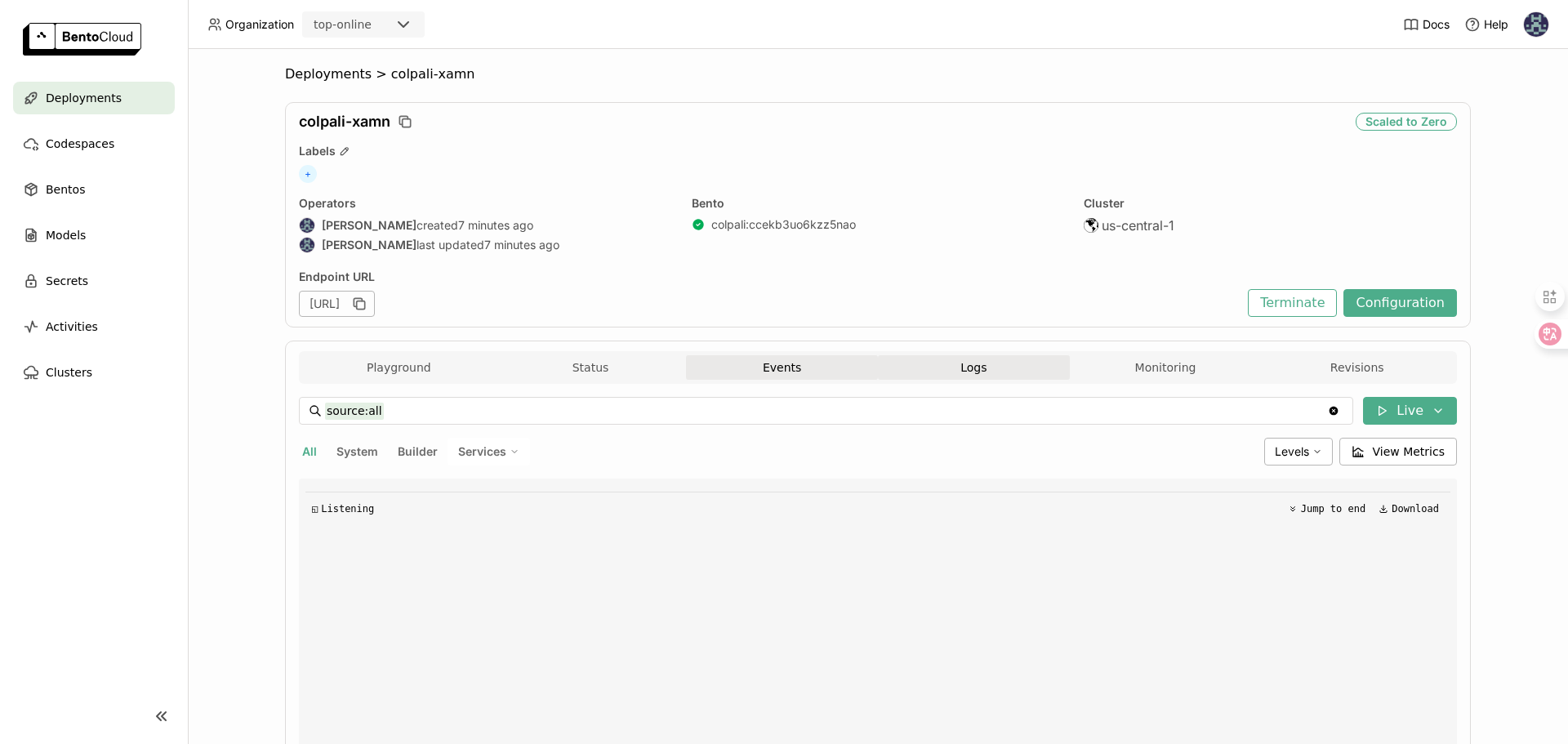
click at [842, 367] on button "Events" at bounding box center [782, 367] width 191 height 25
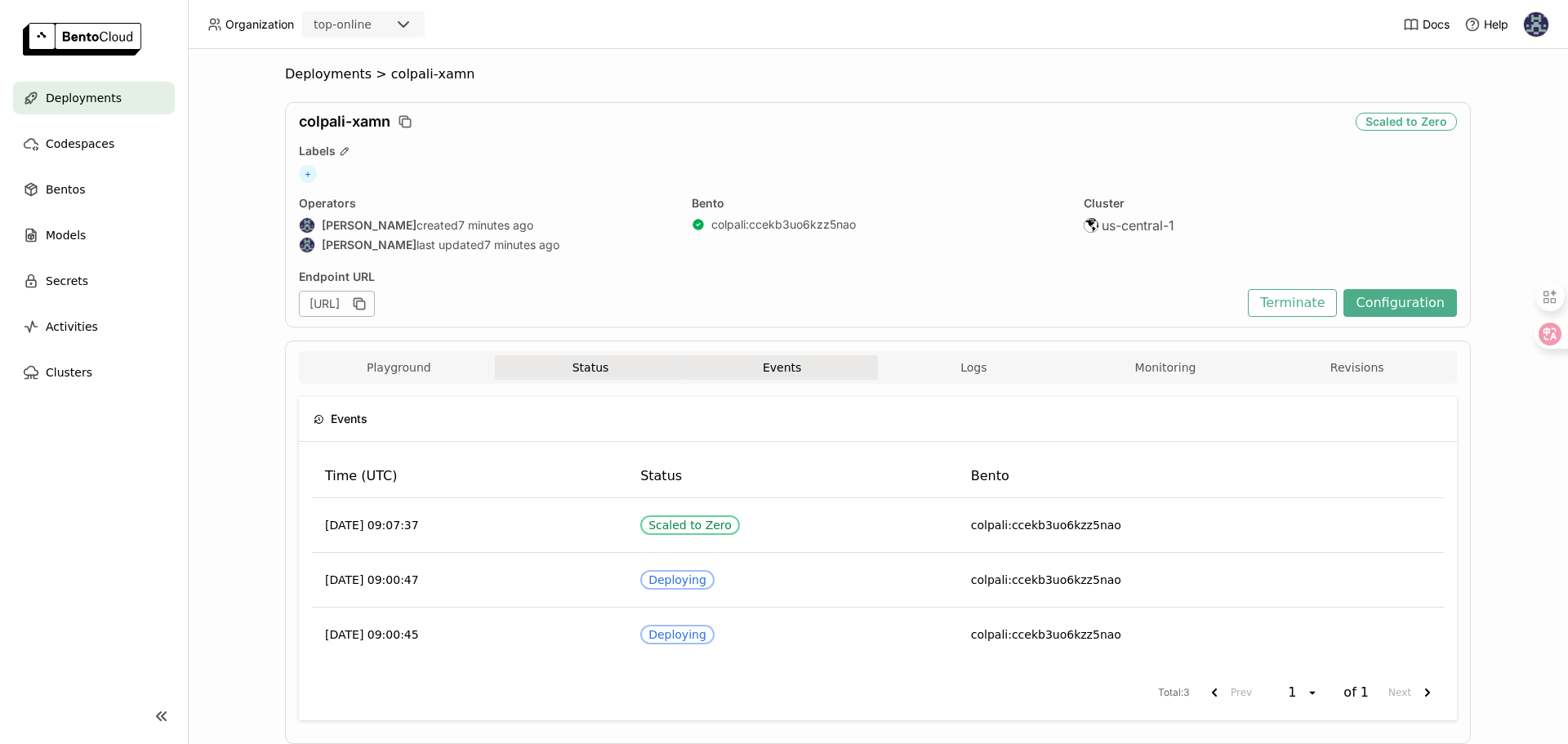
click at [576, 365] on button "Status" at bounding box center [591, 367] width 191 height 25
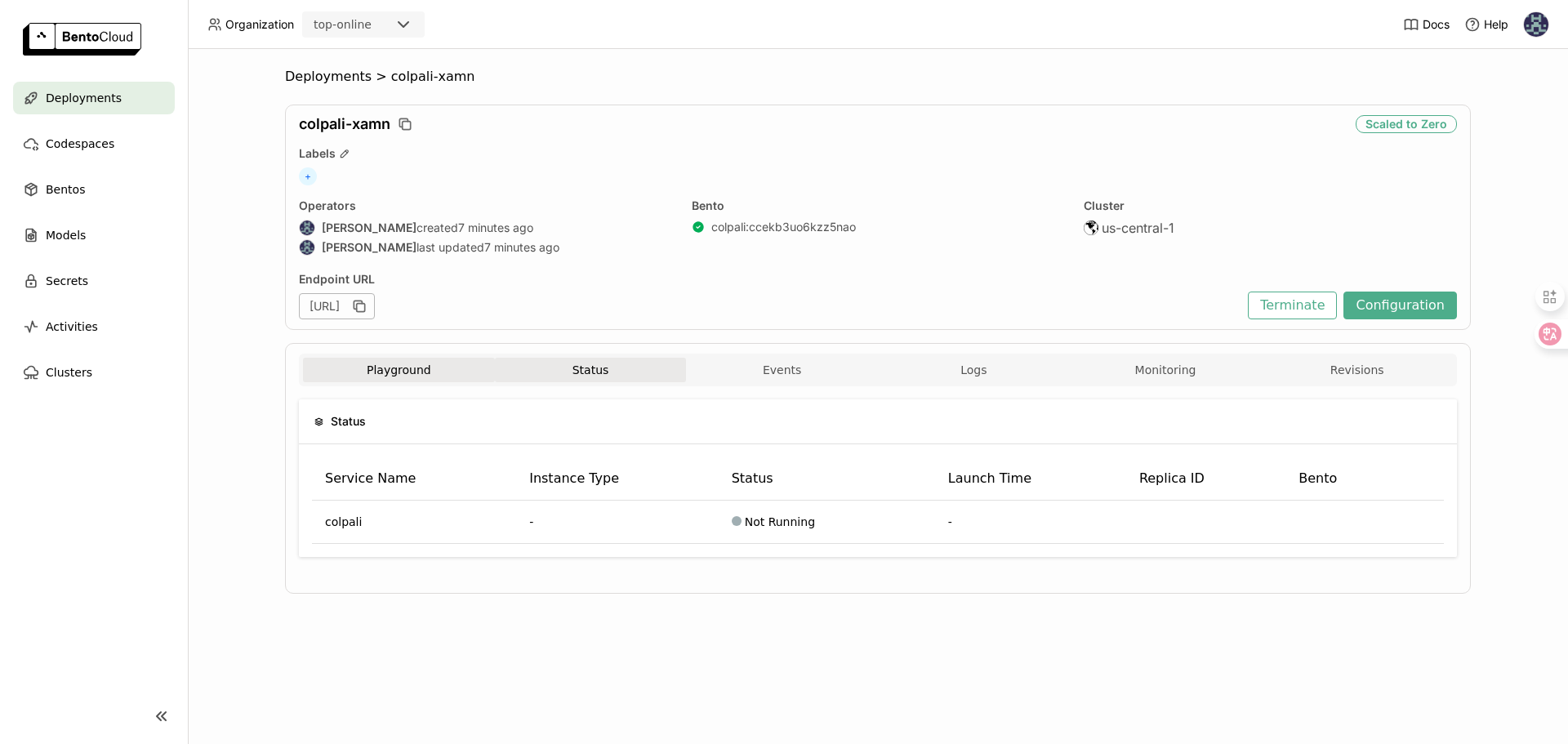
click at [415, 363] on button "Playground" at bounding box center [399, 369] width 191 height 25
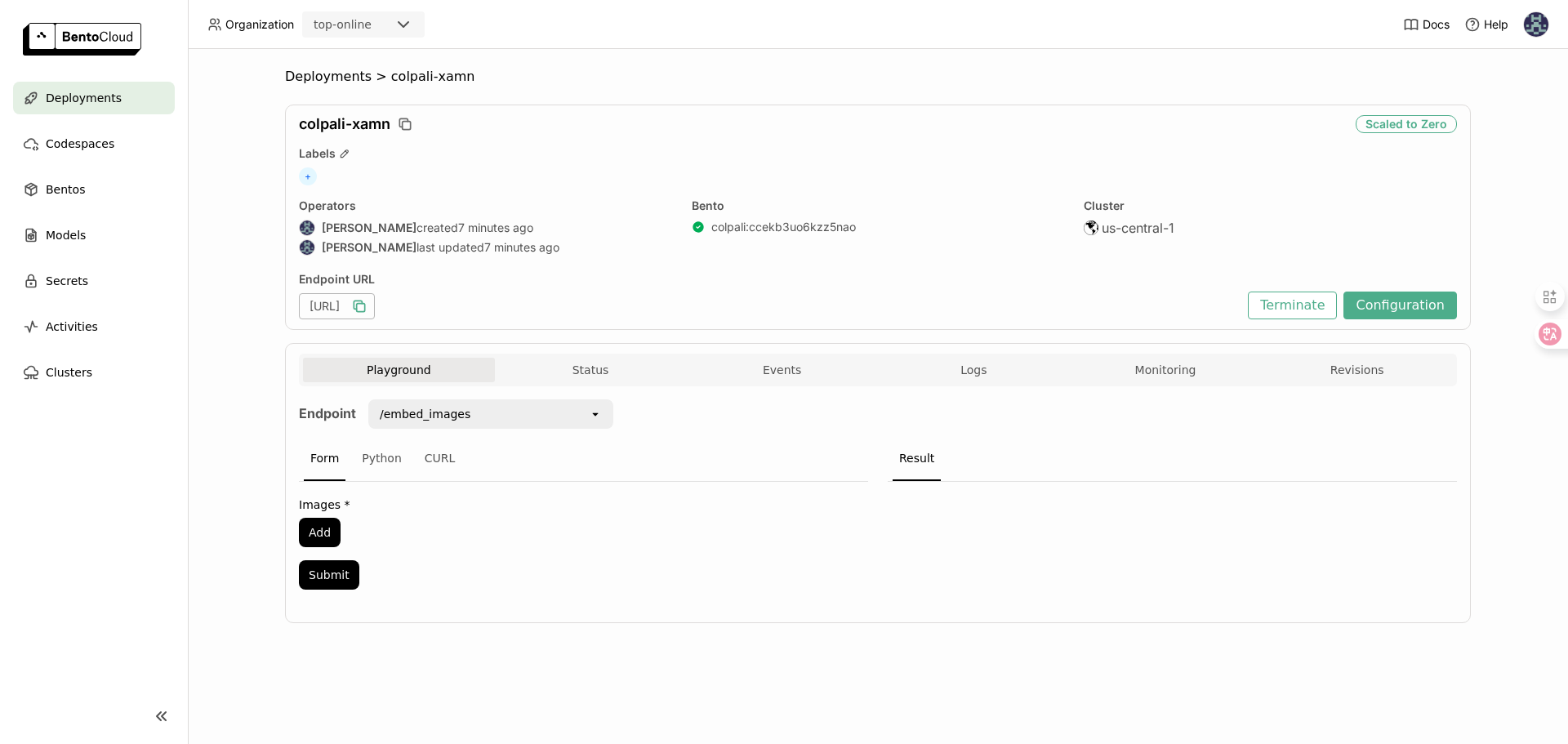
click at [367, 314] on icon "button" at bounding box center [359, 306] width 17 height 17
click at [954, 372] on button "Logs" at bounding box center [974, 369] width 191 height 25
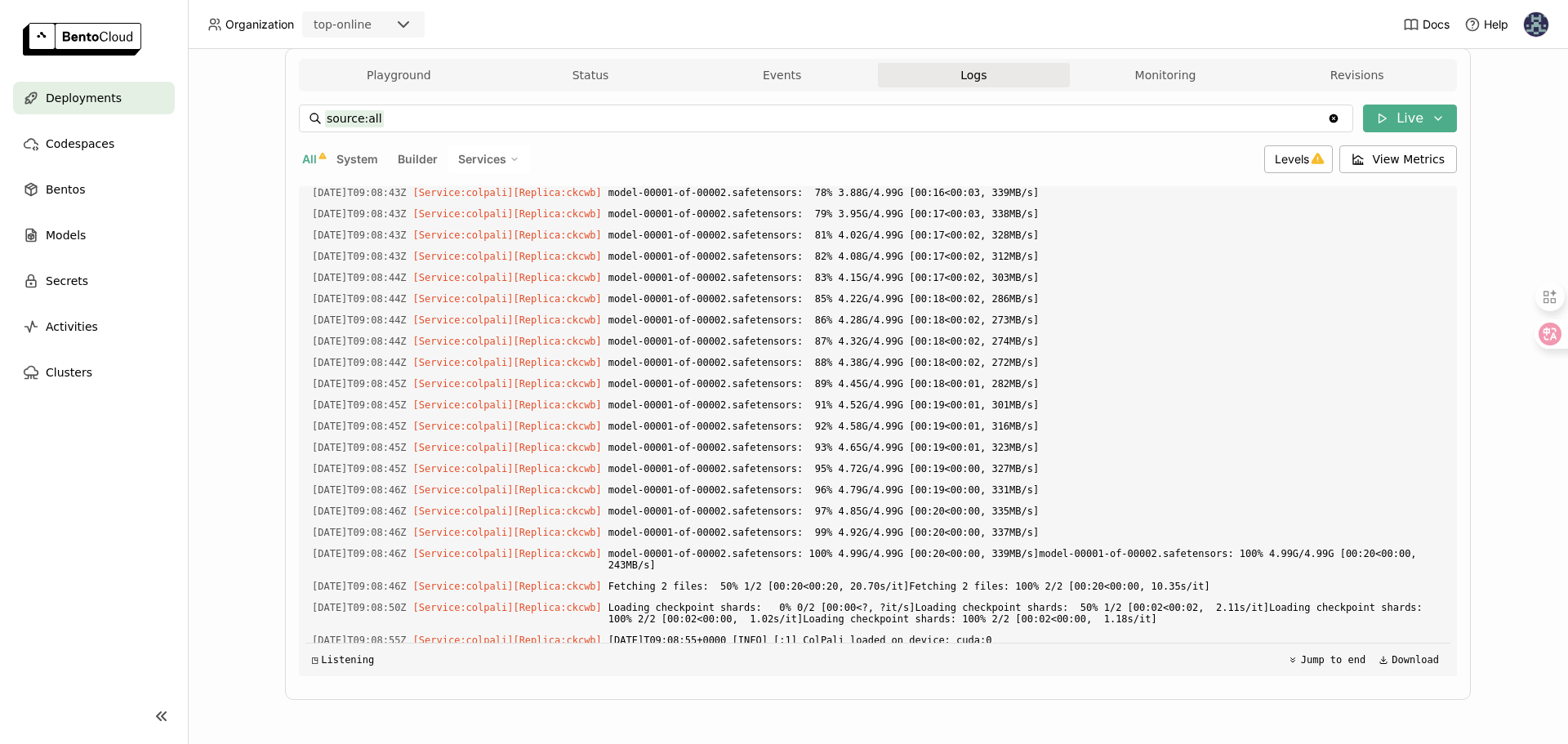
scroll to position [1795, 0]
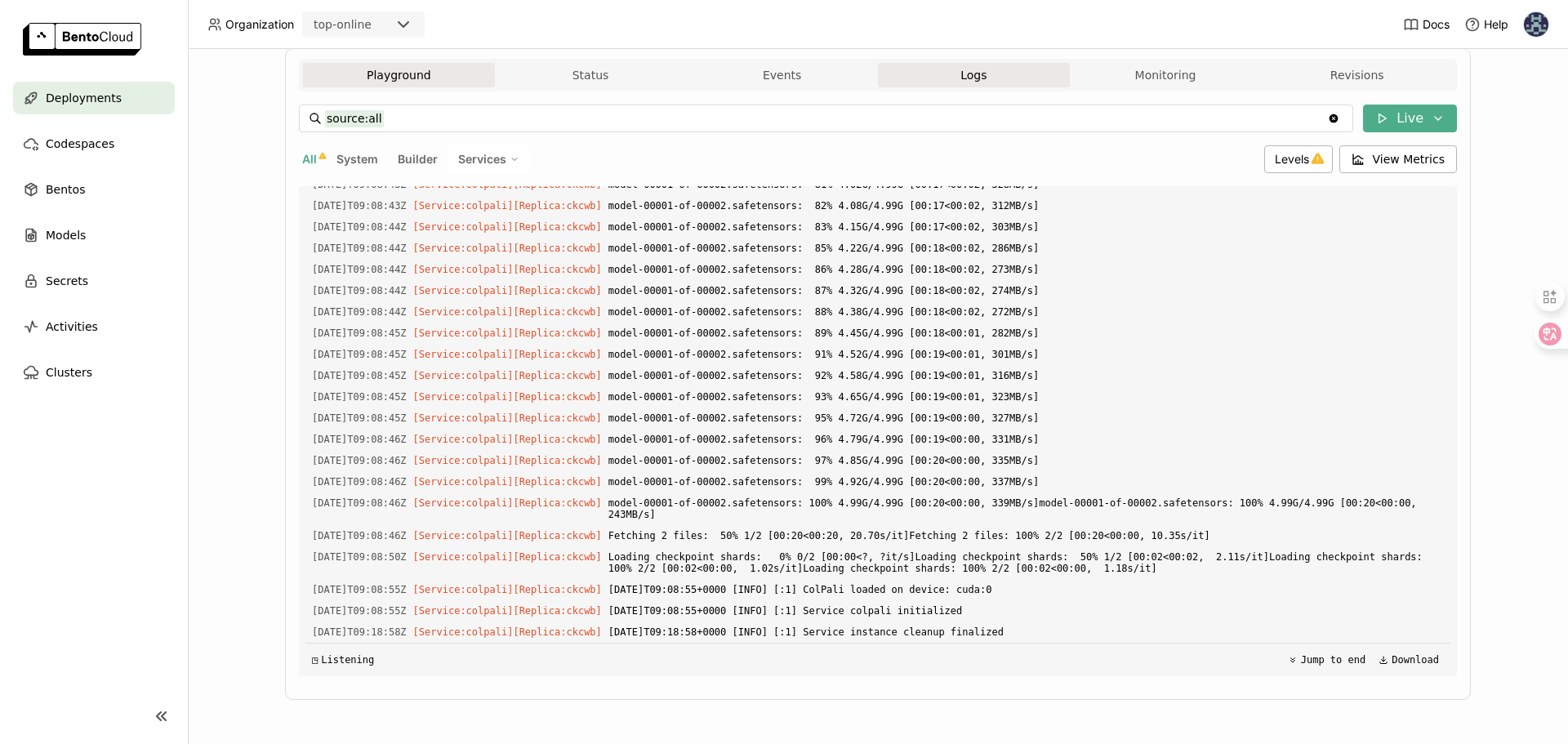
click at [356, 80] on button "Playground" at bounding box center [399, 75] width 191 height 25
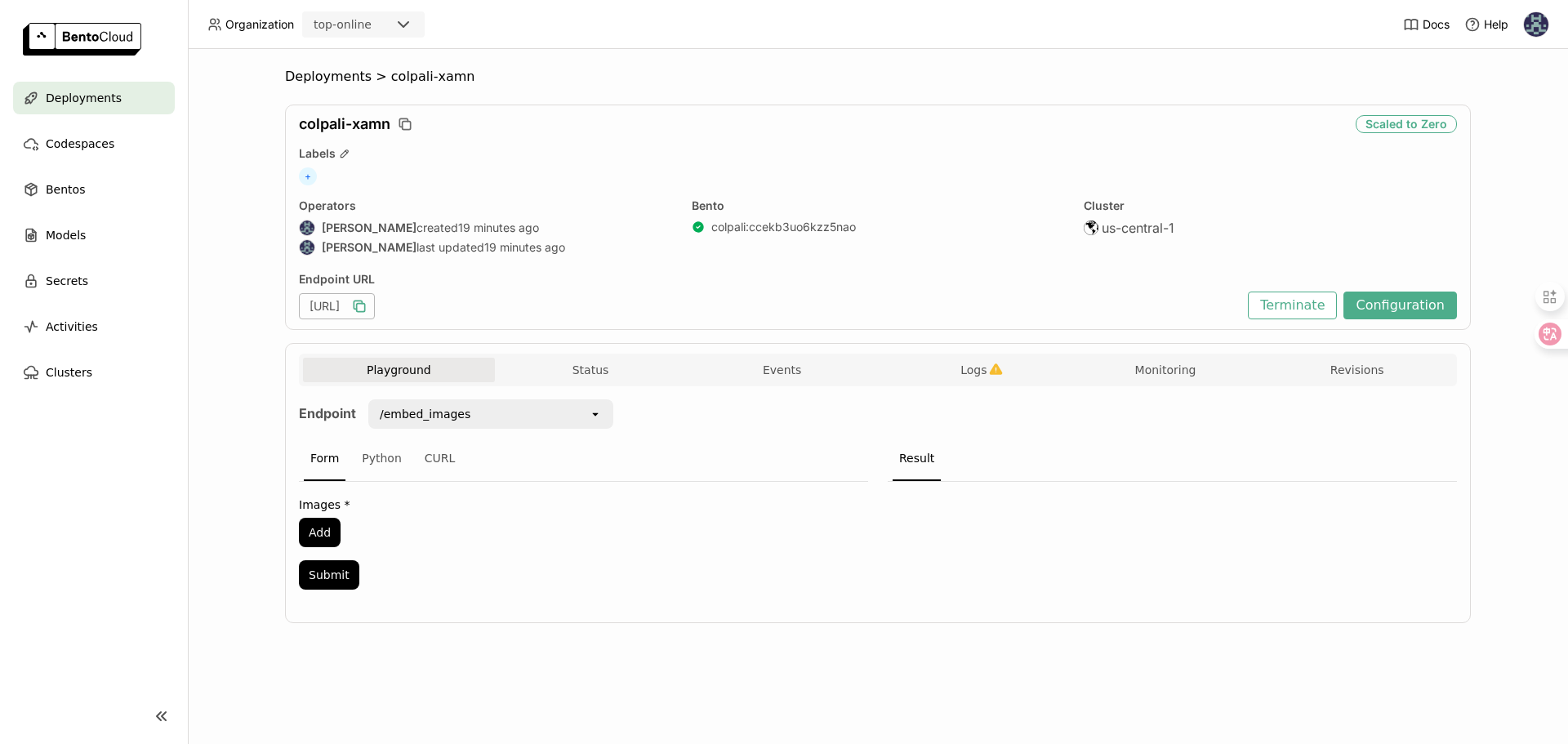
click at [426, 404] on div "/embed_images" at bounding box center [480, 413] width 219 height 26
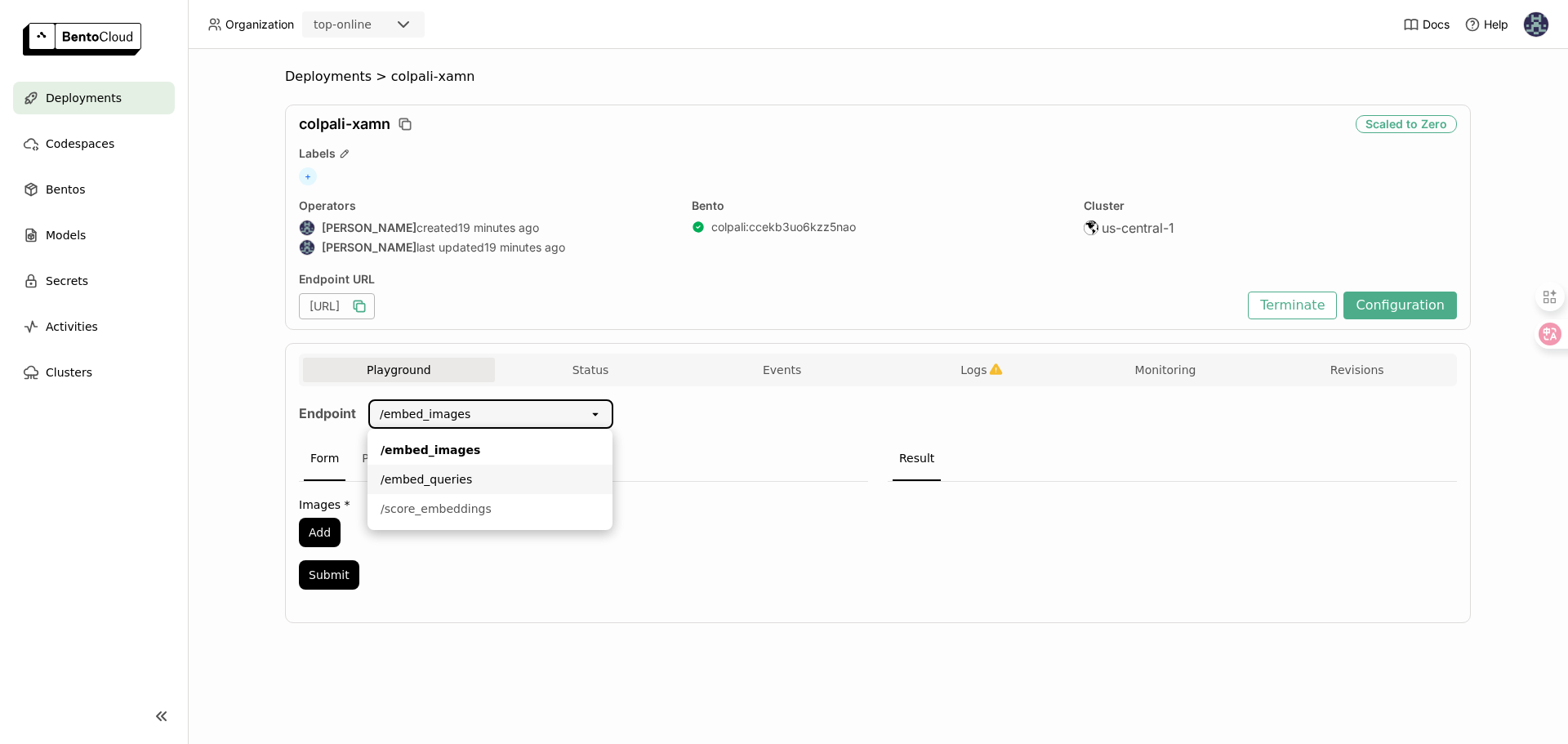
click at [480, 478] on div "/embed_queries" at bounding box center [490, 480] width 219 height 17
click at [323, 528] on button "Add" at bounding box center [320, 533] width 41 height 30
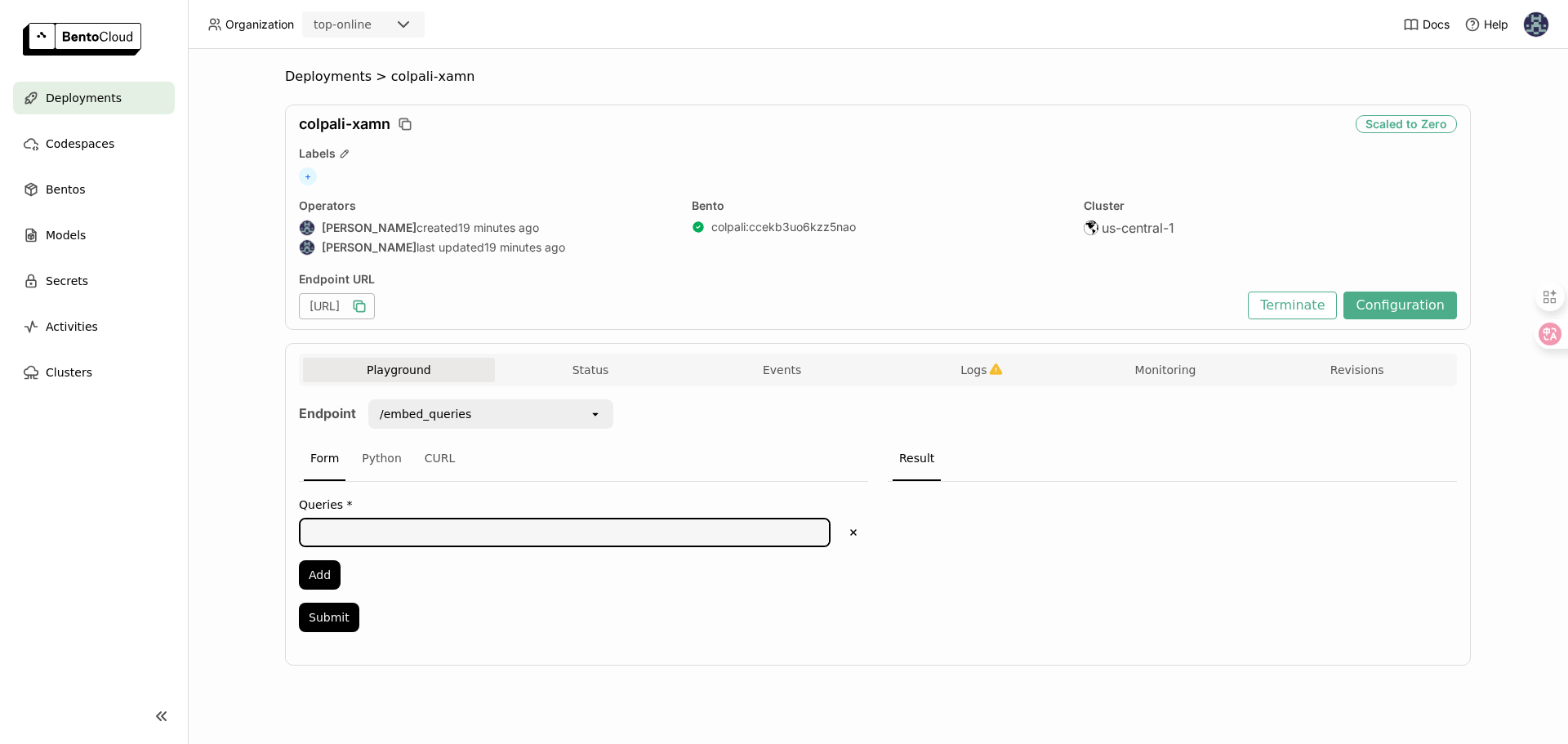
click at [391, 538] on textarea at bounding box center [564, 532] width 528 height 26
type textarea "test"
click at [350, 613] on button "Submit" at bounding box center [329, 618] width 60 height 30
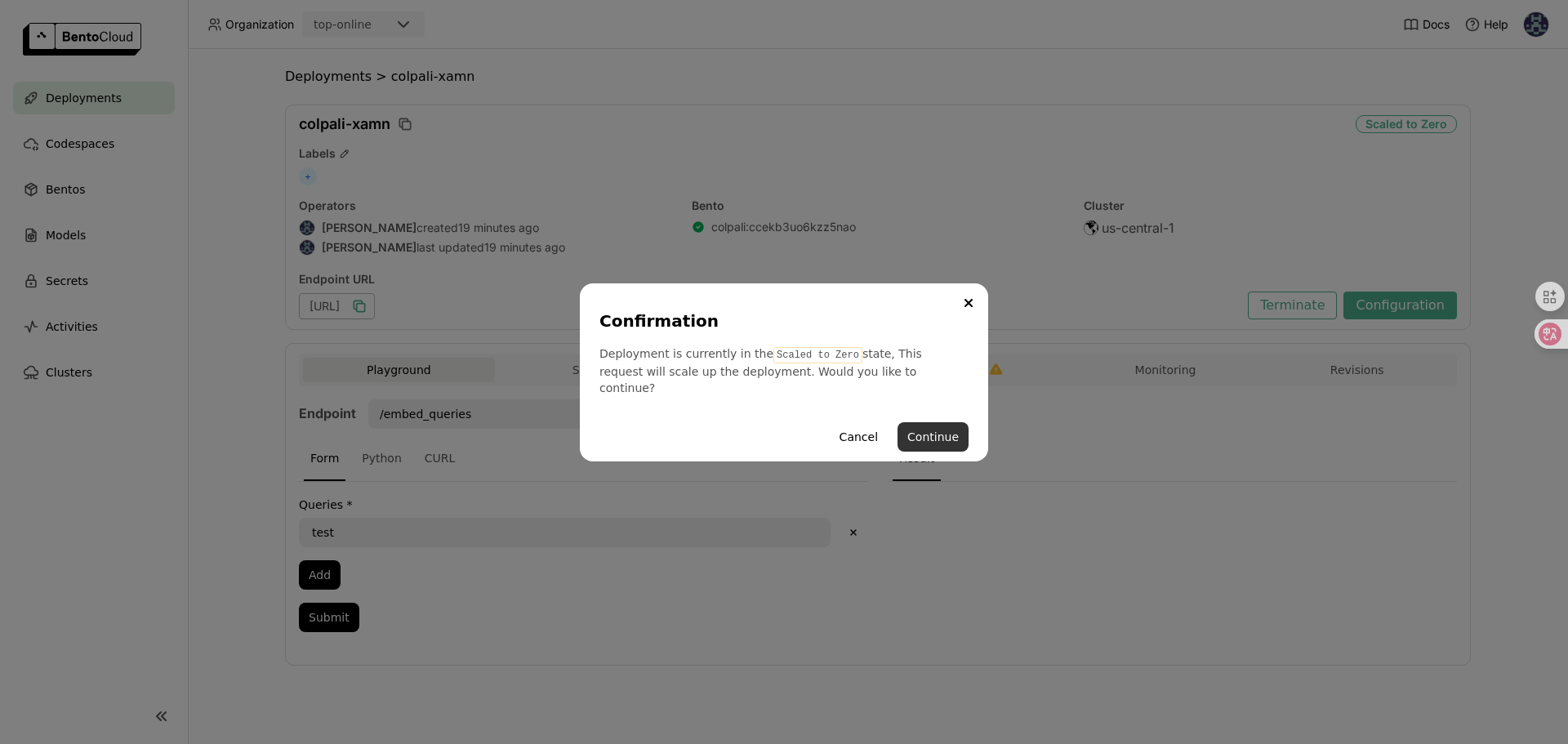
click at [926, 424] on button "Continue" at bounding box center [933, 437] width 71 height 30
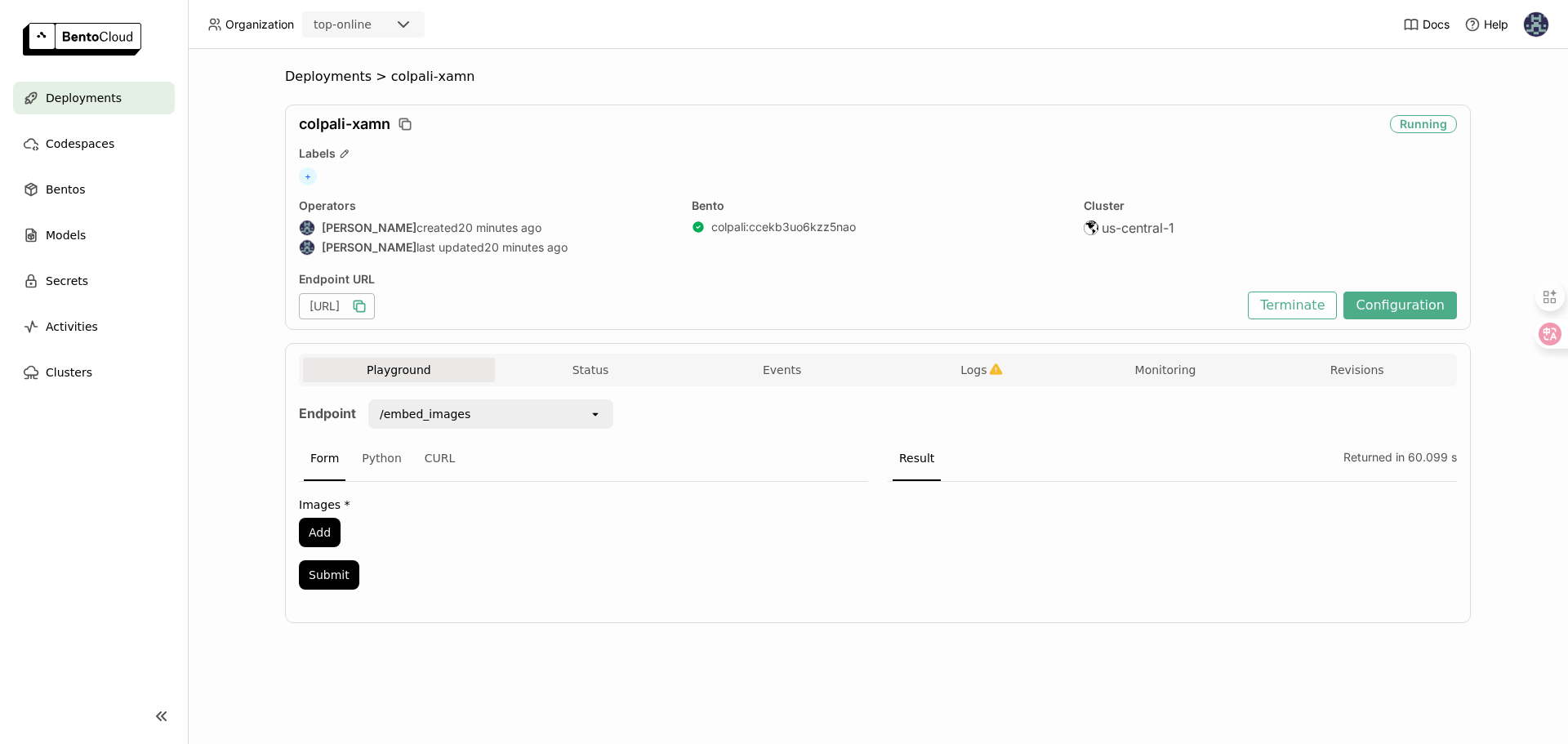
click at [454, 408] on div "/embed_images" at bounding box center [425, 413] width 91 height 17
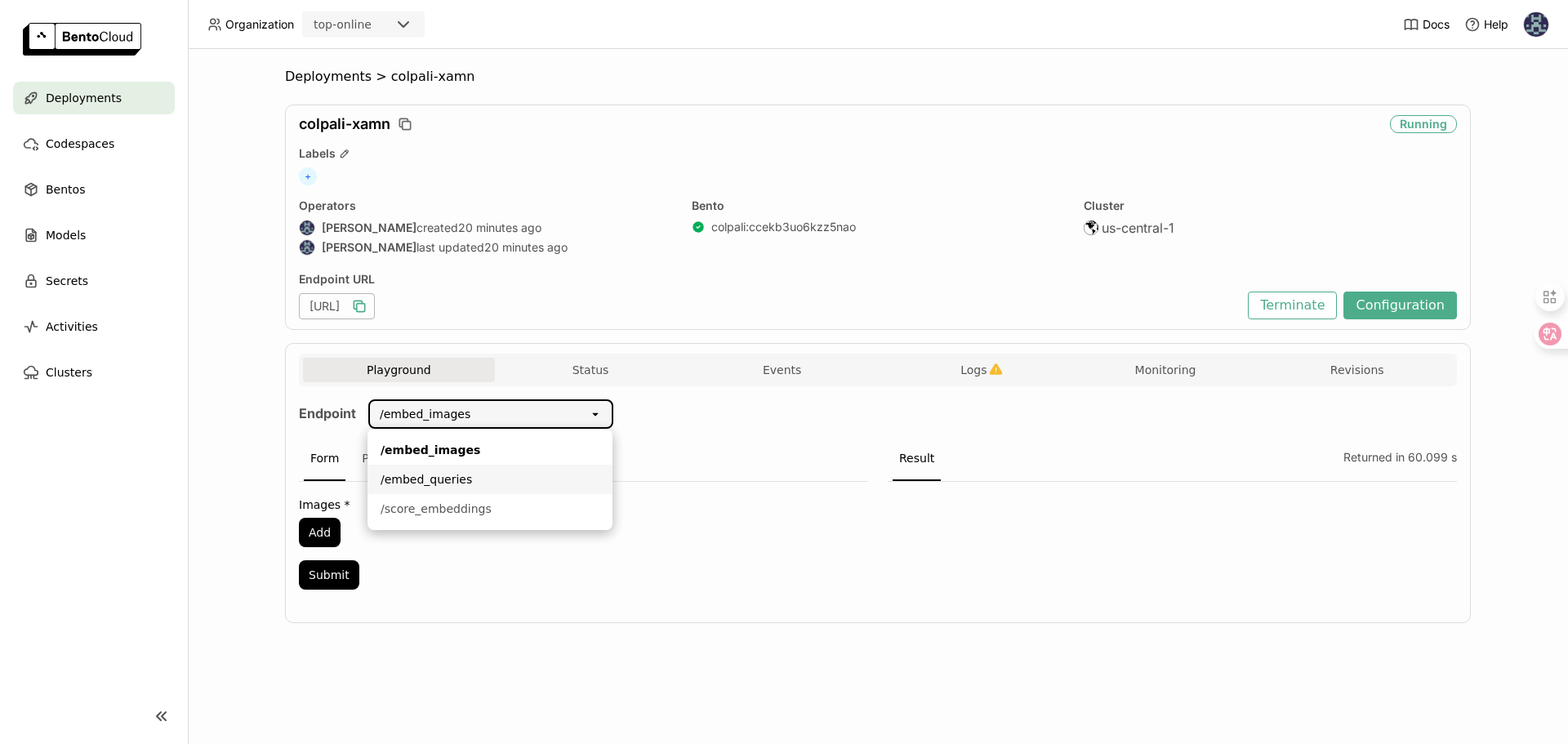
click at [440, 481] on div "/embed_queries" at bounding box center [490, 480] width 219 height 17
click at [379, 460] on div "Python" at bounding box center [382, 459] width 53 height 44
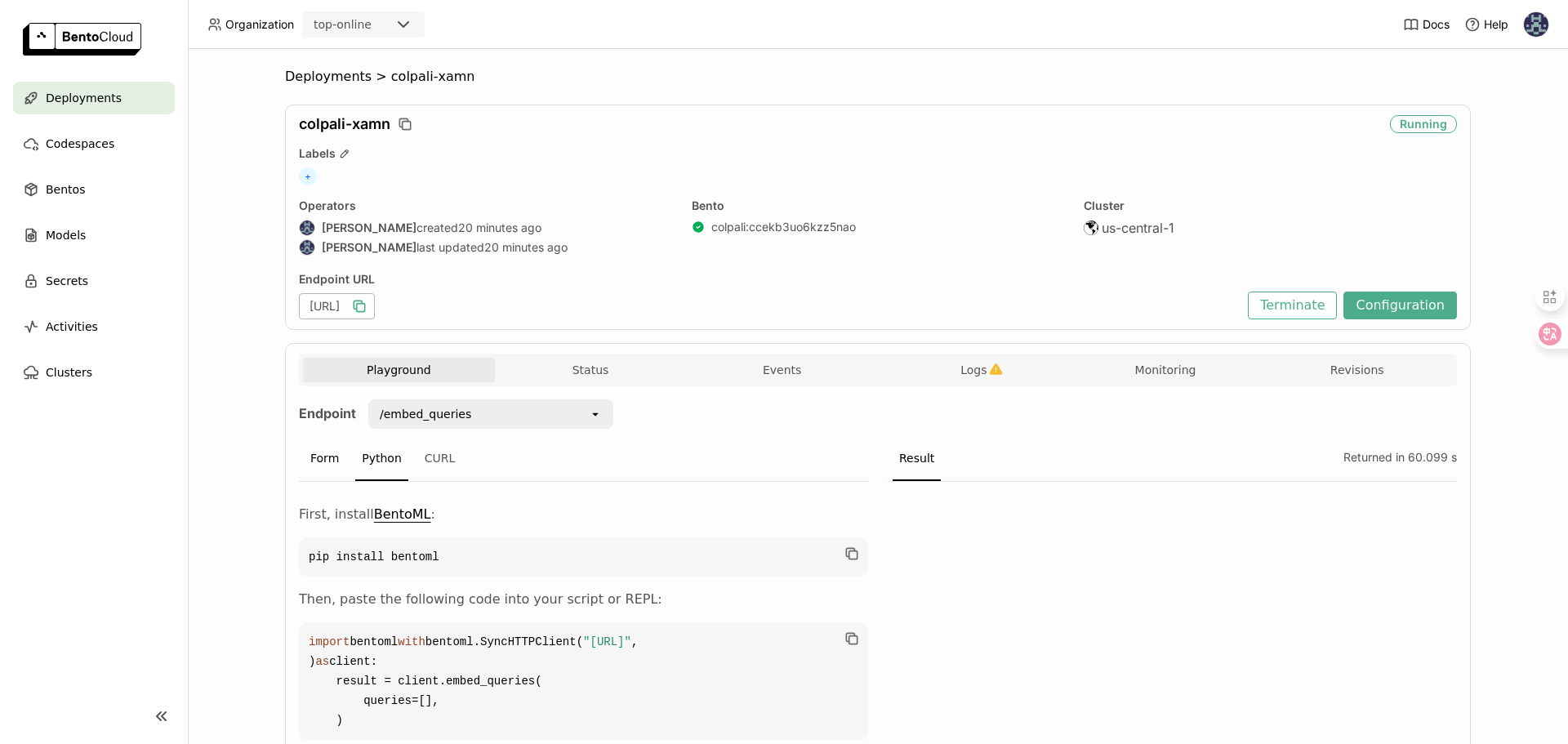
click at [327, 475] on div "Form" at bounding box center [325, 459] width 41 height 44
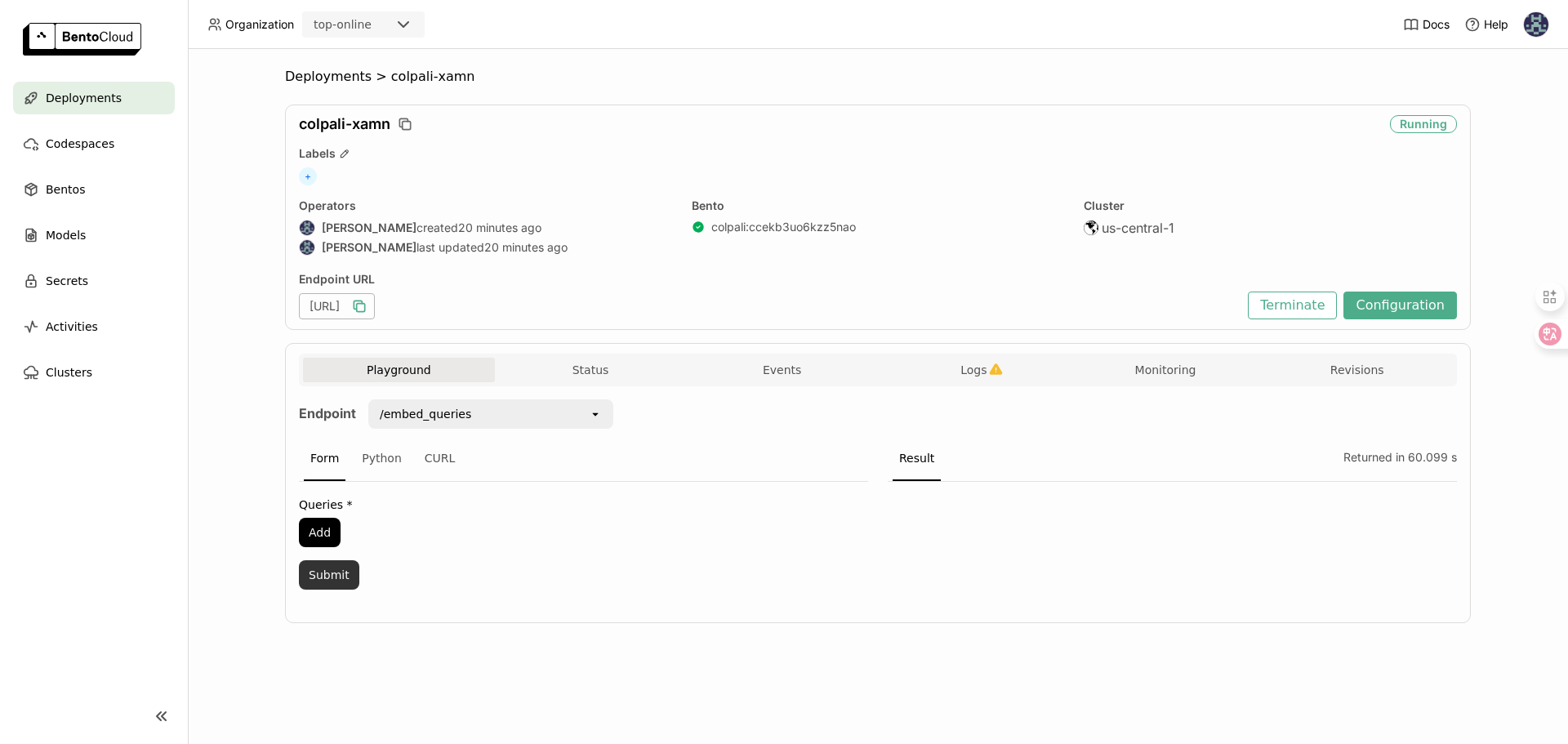
click at [338, 581] on button "Submit" at bounding box center [329, 575] width 60 height 30
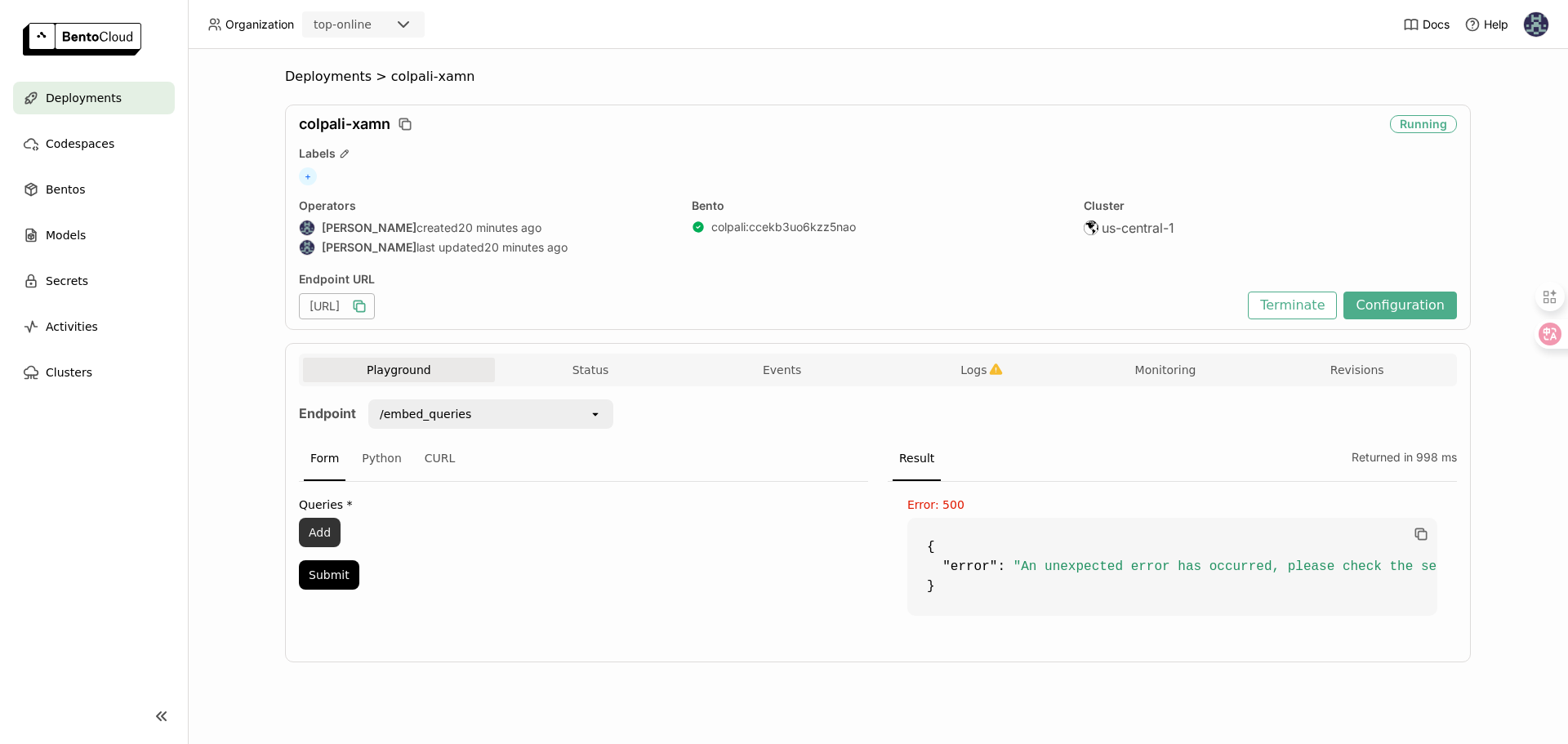
click at [327, 542] on button "Add" at bounding box center [320, 533] width 41 height 30
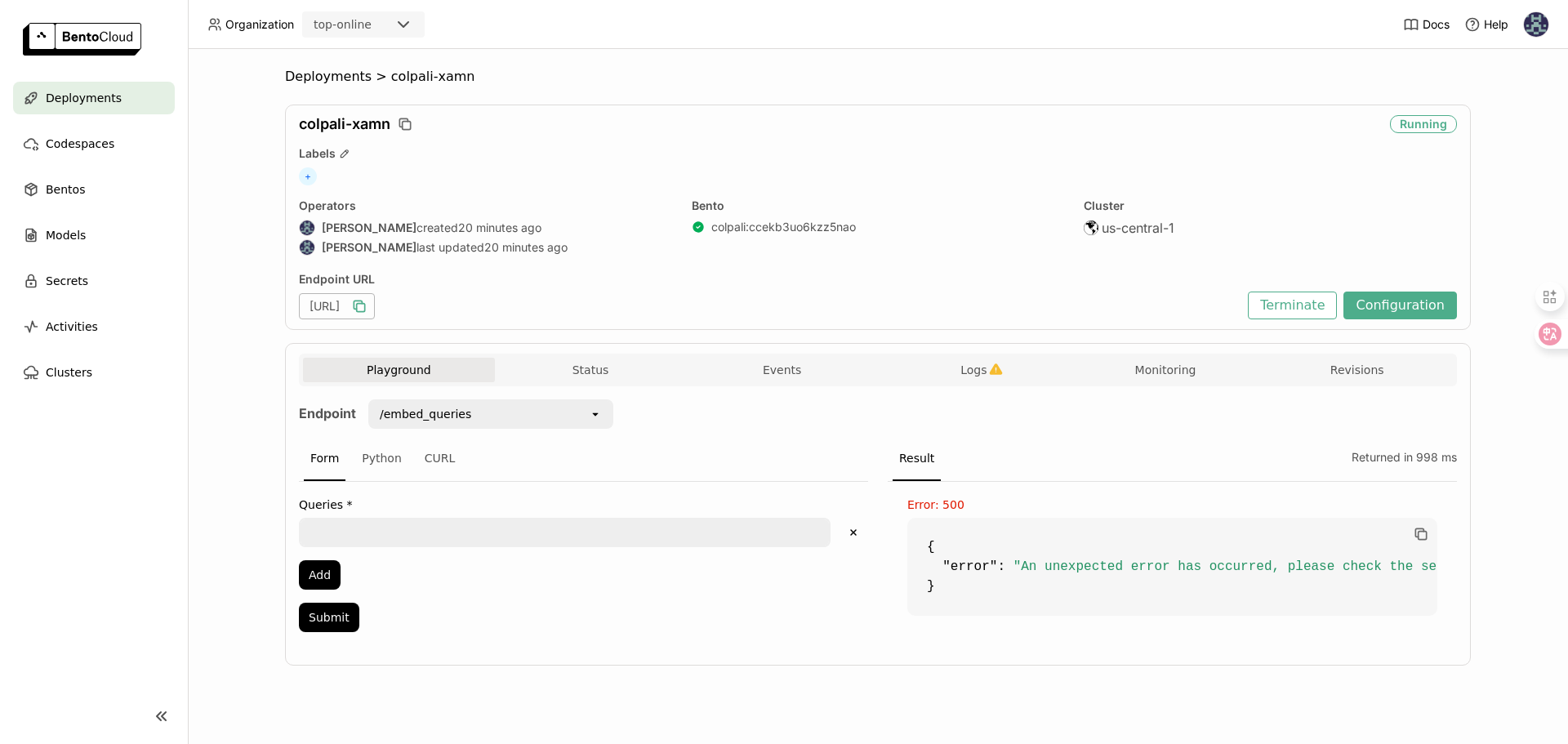
click at [358, 546] on div at bounding box center [564, 533] width 532 height 30
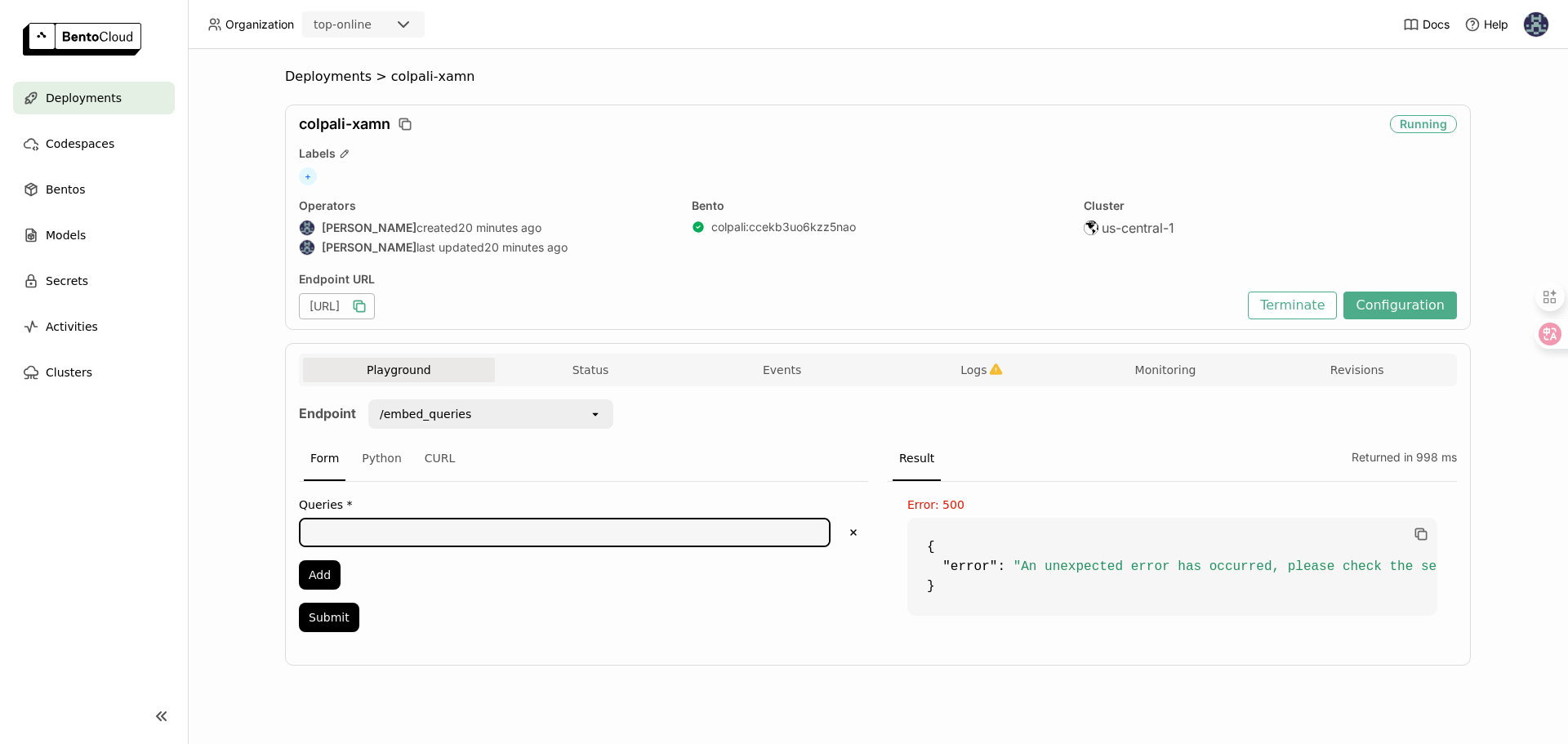
click at [354, 533] on textarea at bounding box center [564, 532] width 528 height 26
type textarea "test"
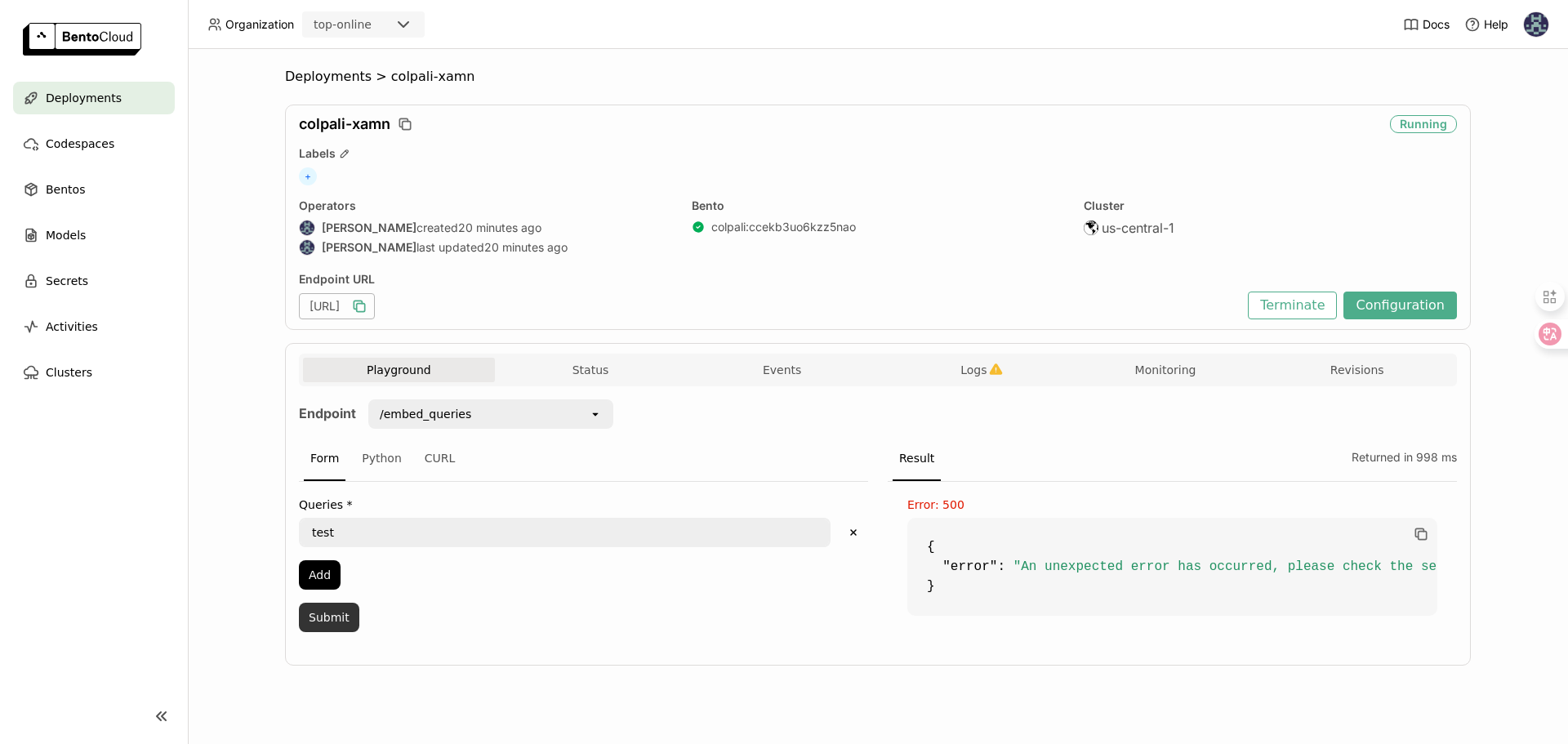
click at [329, 618] on button "Submit" at bounding box center [329, 618] width 60 height 30
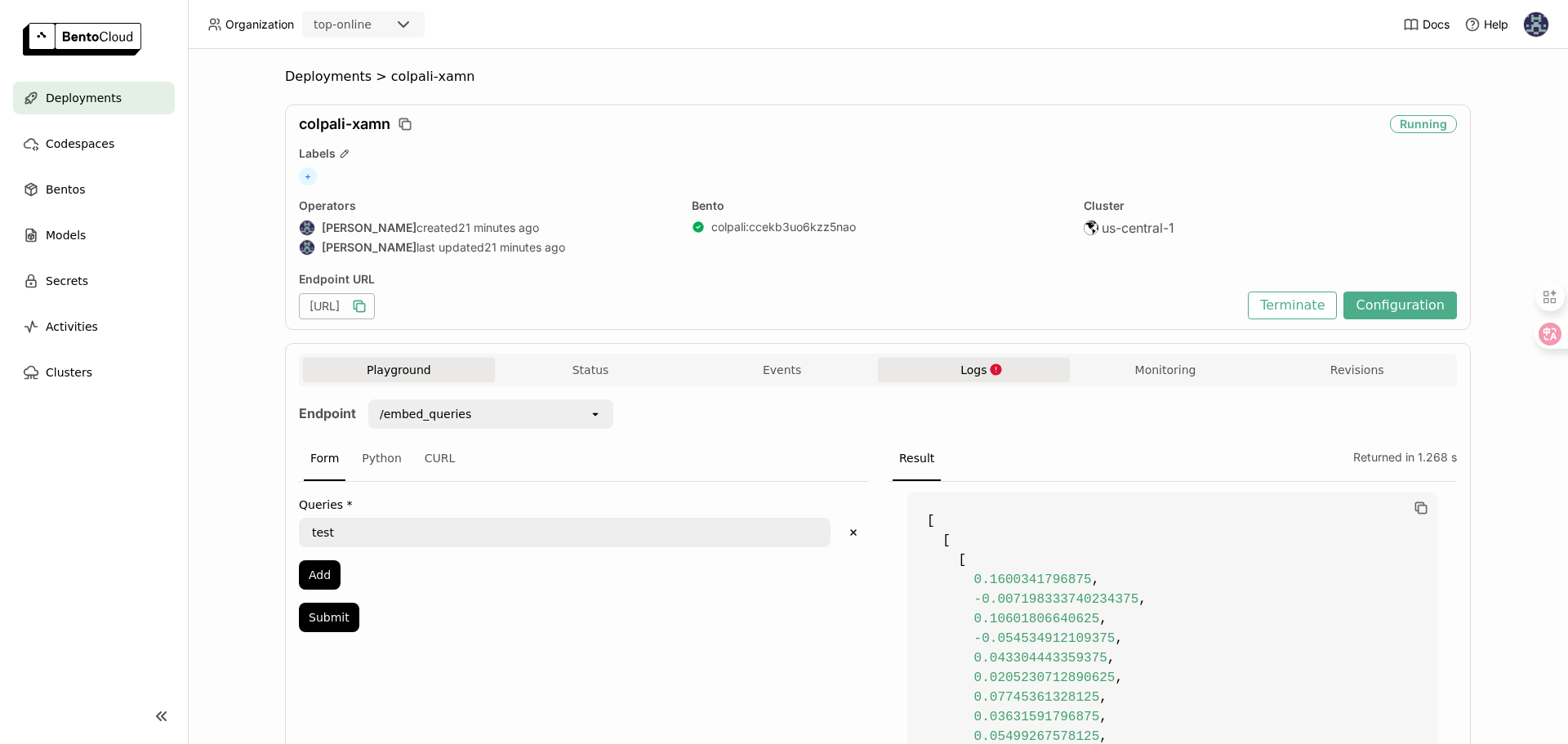
click at [990, 360] on button "Logs" at bounding box center [974, 369] width 191 height 25
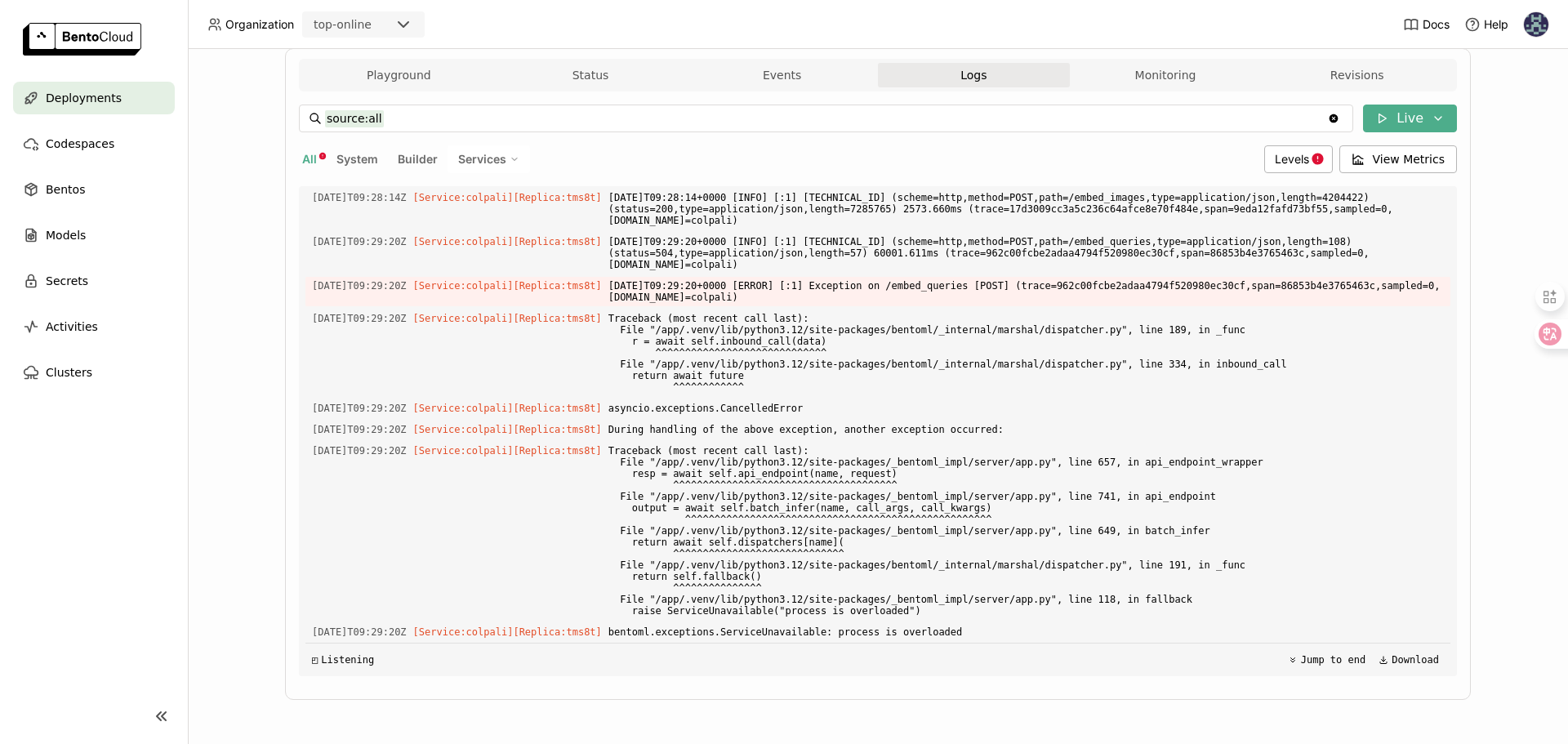
scroll to position [8176, 0]
click at [1101, 83] on button "Monitoring" at bounding box center [1165, 75] width 191 height 25
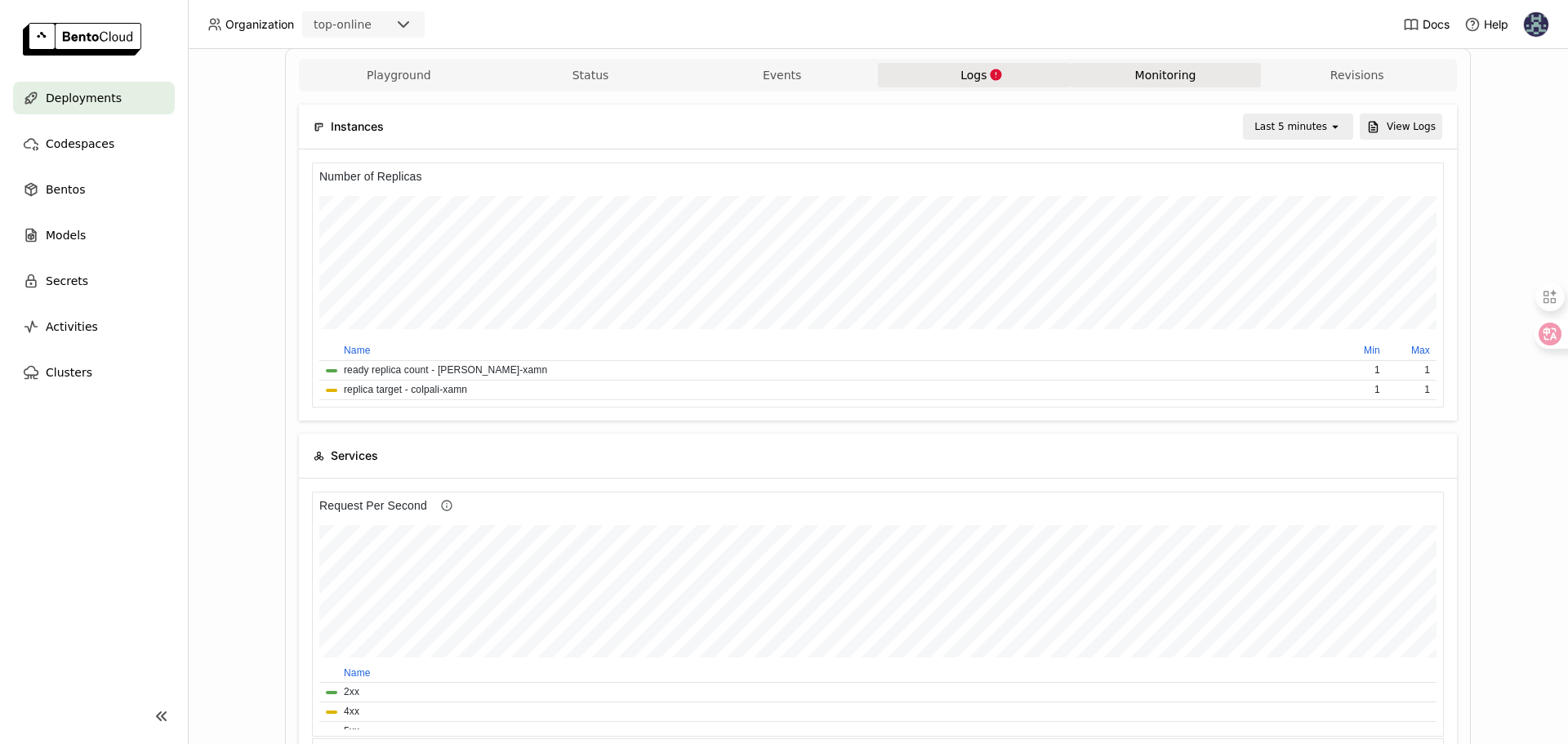
click at [985, 83] on button "Logs" at bounding box center [974, 75] width 191 height 25
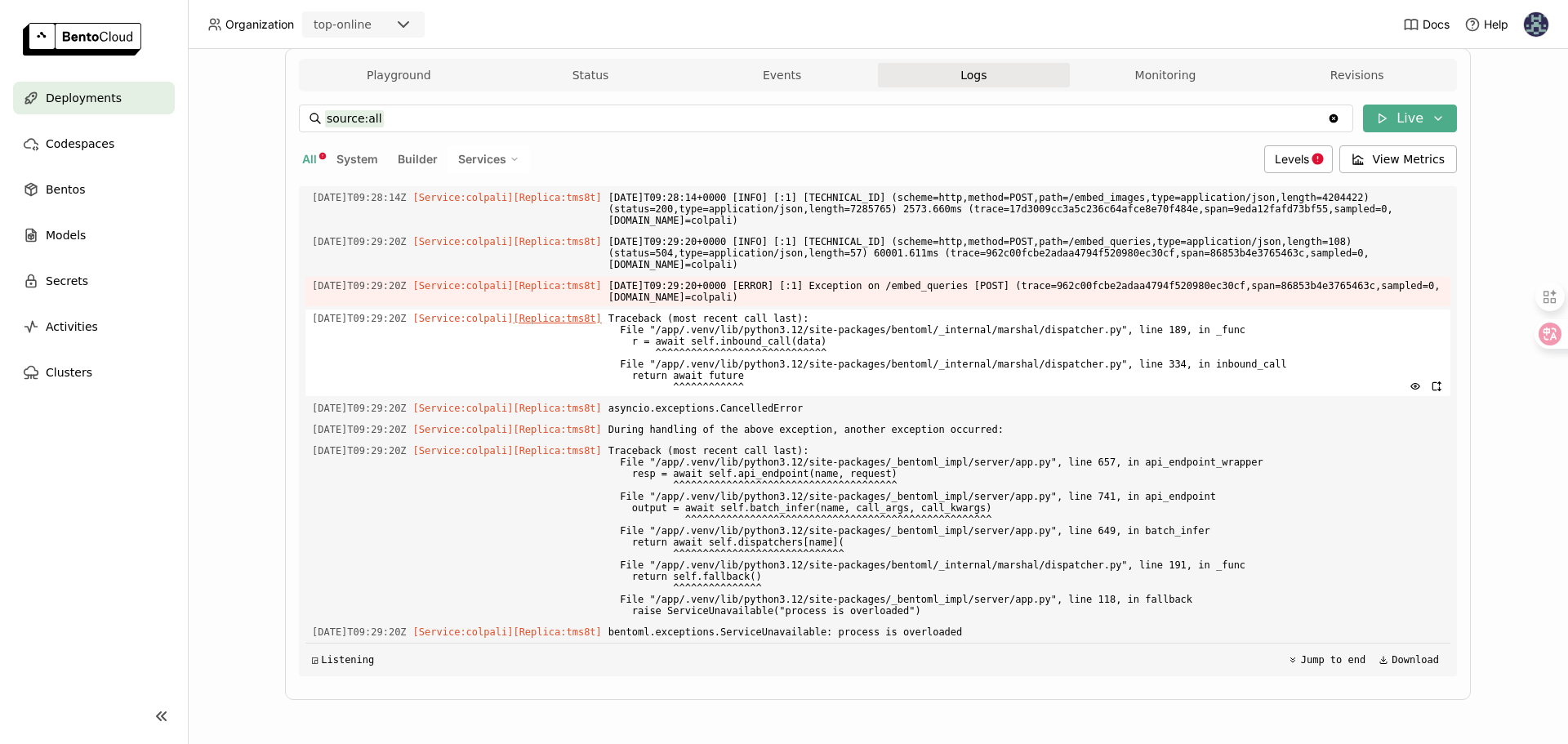
scroll to position [8176, 0]
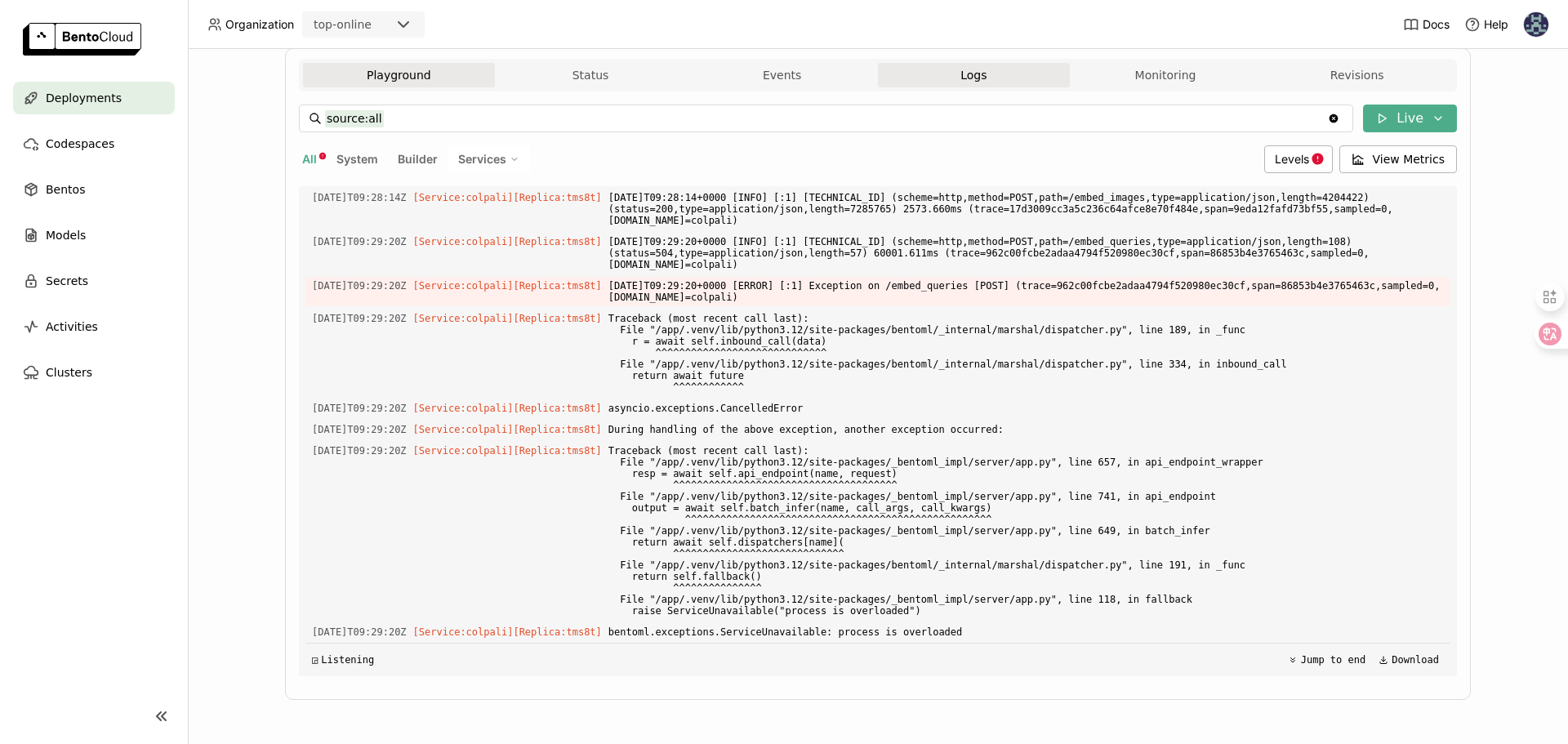
click at [378, 70] on button "Playground" at bounding box center [399, 75] width 191 height 25
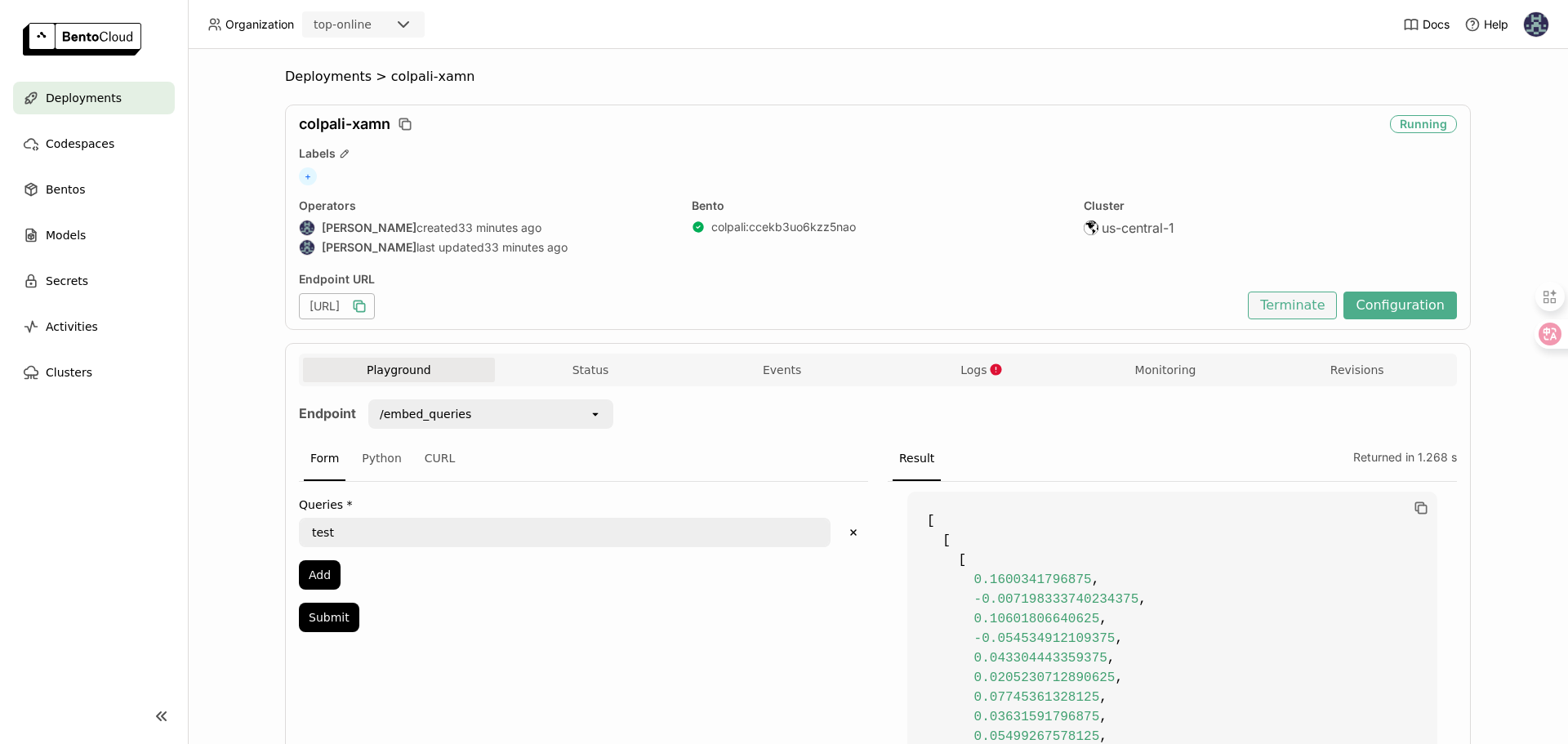
click at [1287, 311] on button "Terminate" at bounding box center [1293, 305] width 89 height 28
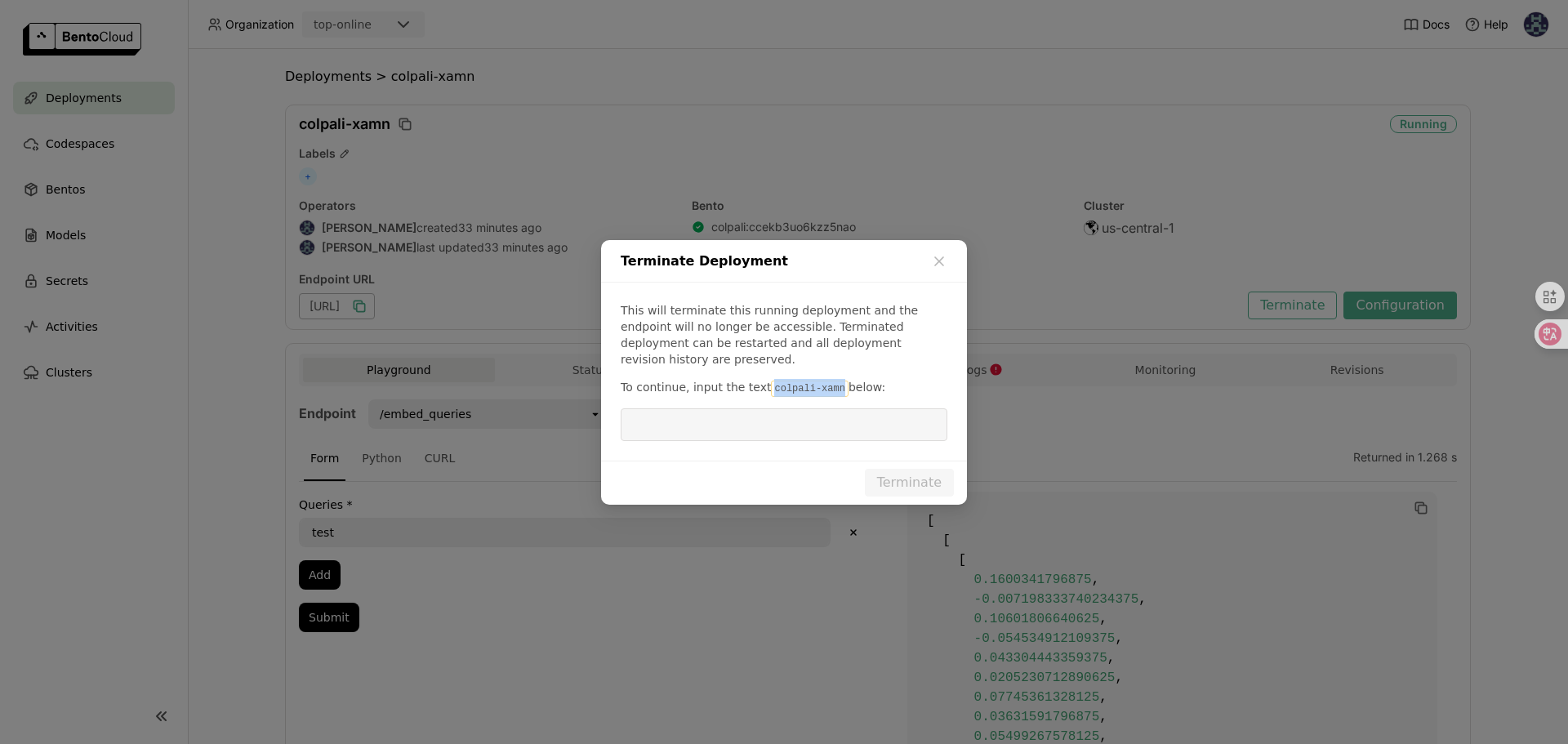
drag, startPoint x: 838, startPoint y: 391, endPoint x: 765, endPoint y: 388, distance: 73.1
click at [771, 388] on code "colpali-xamn" at bounding box center [809, 389] width 77 height 17
copy code "colpali-xamn"
click at [777, 420] on input "dialog" at bounding box center [784, 424] width 307 height 31
paste input "colpali-xamn"
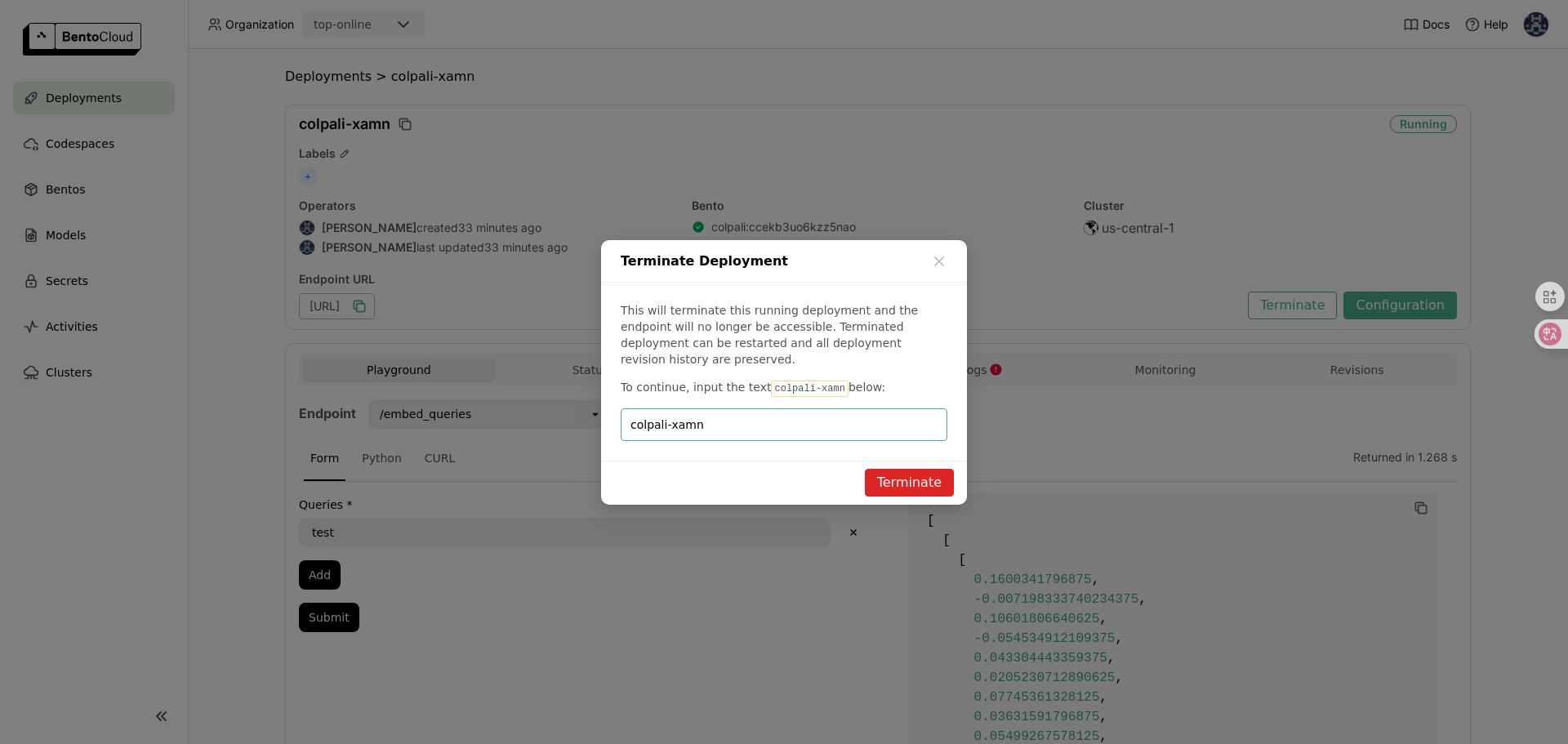
type input "colpali-xamn"
click at [897, 476] on button "Terminate" at bounding box center [909, 483] width 89 height 28
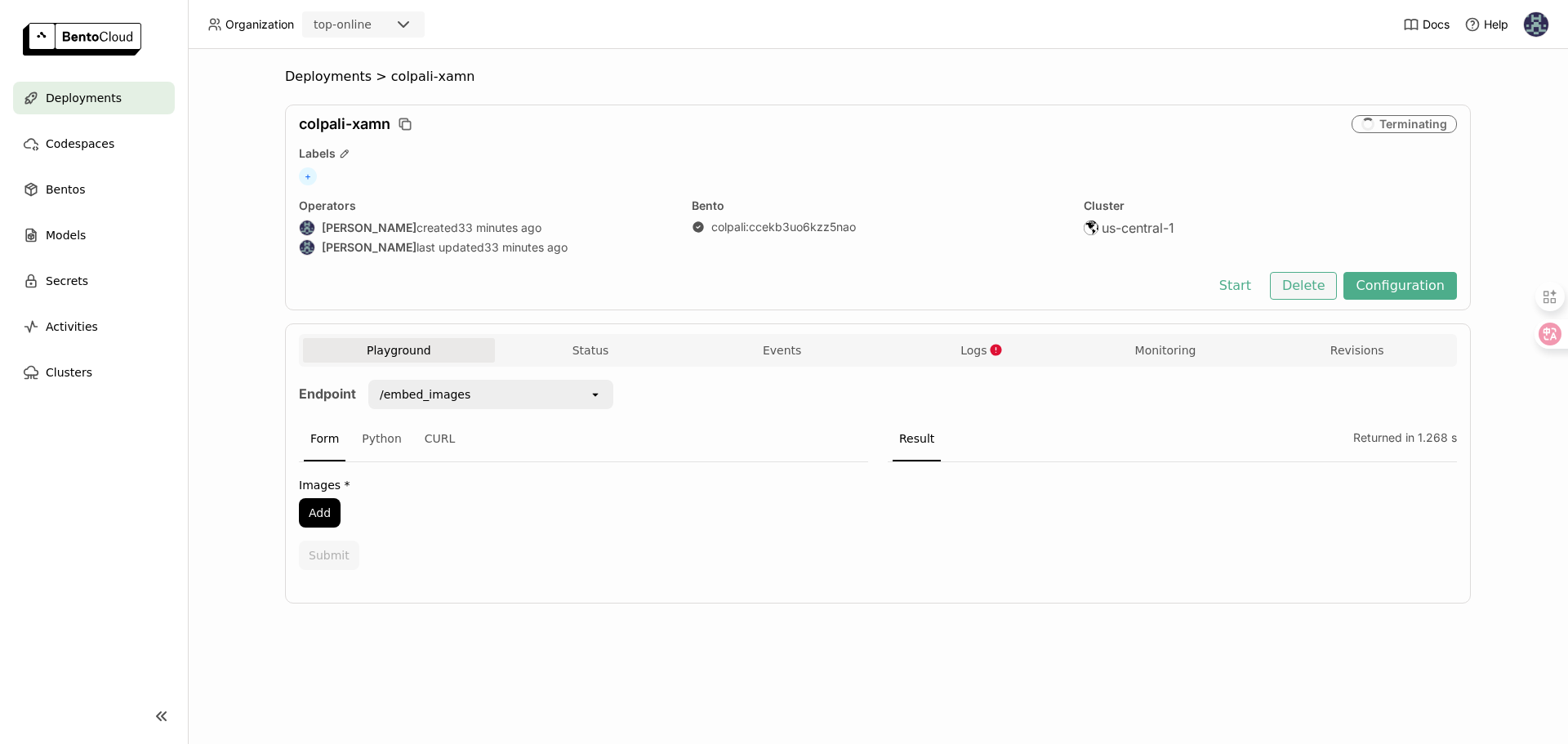
click at [1300, 290] on button "Delete" at bounding box center [1304, 286] width 68 height 28
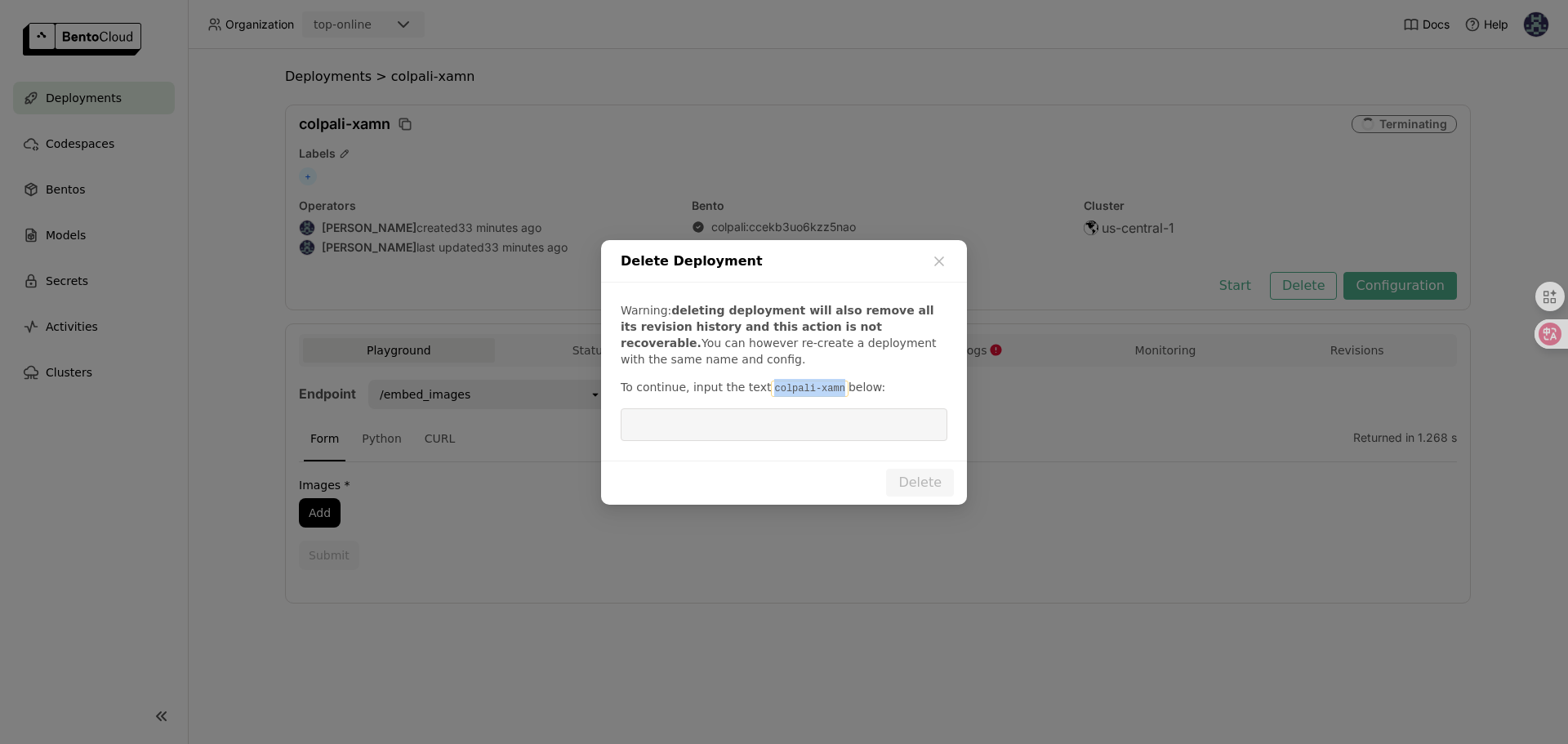
drag, startPoint x: 837, startPoint y: 388, endPoint x: 765, endPoint y: 391, distance: 72.1
click at [771, 391] on code "colpali-xamn" at bounding box center [809, 389] width 77 height 17
copy code "colpali-xamn"
click at [760, 416] on input "dialog" at bounding box center [784, 424] width 307 height 31
paste input "colpali-xamn"
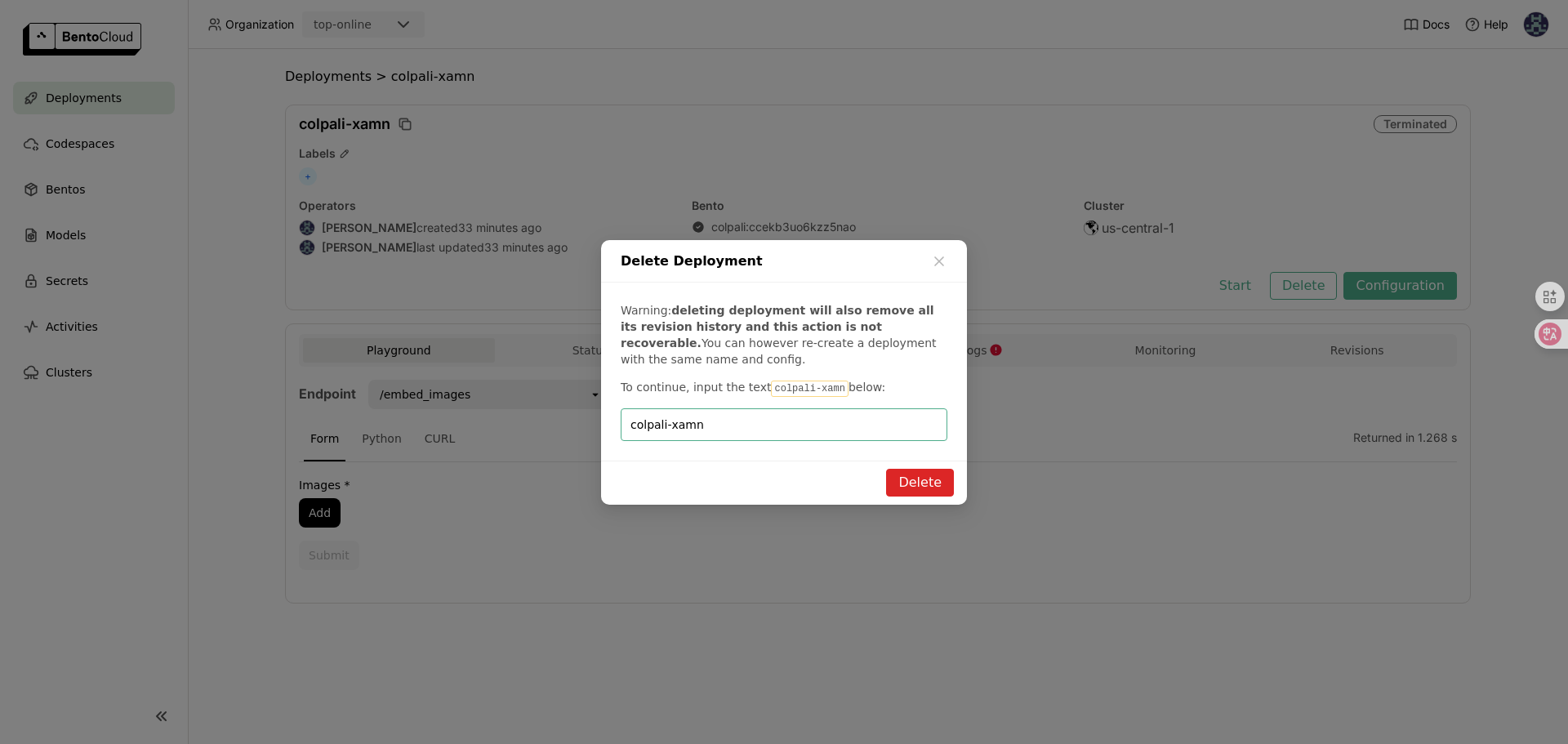
type input "colpali-xamn"
click at [947, 477] on button "Delete" at bounding box center [920, 483] width 68 height 28
